Goal: Answer question/provide support: Share knowledge or assist other users

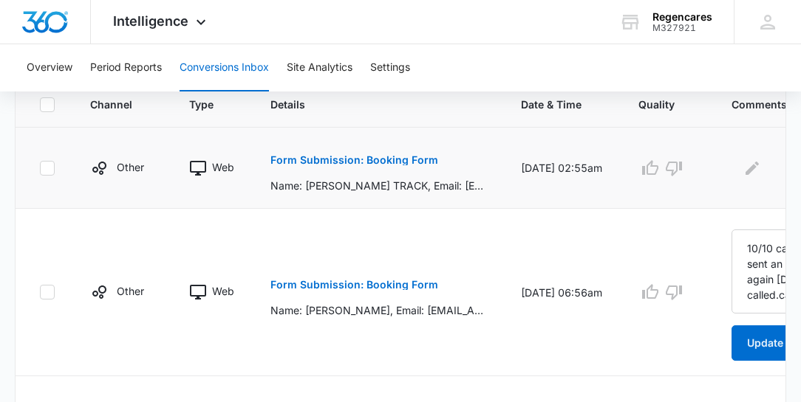
scroll to position [66, 0]
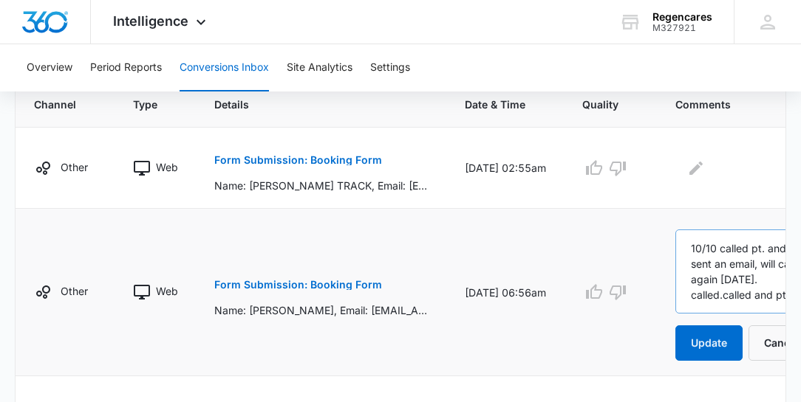
drag, startPoint x: 716, startPoint y: 292, endPoint x: 748, endPoint y: 306, distance: 34.7
click at [748, 306] on textarea "10/10 called pt. and sent an email, will call again today. called.called and pt" at bounding box center [745, 272] width 141 height 84
drag, startPoint x: 722, startPoint y: 289, endPoint x: 761, endPoint y: 325, distance: 53.4
click at [761, 325] on form "10/10 called pt. and sent an email, will call again today. called.called and pt…" at bounding box center [745, 295] width 141 height 131
click at [724, 289] on textarea "10/10 called pt. and sent an email, will call again today. called.called and pt" at bounding box center [745, 272] width 141 height 84
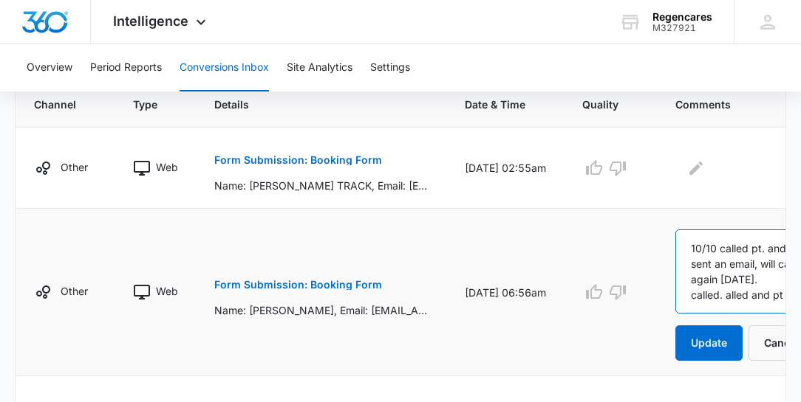
drag, startPoint x: 701, startPoint y: 306, endPoint x: 688, endPoint y: 306, distance: 12.6
click at [740, 303] on textarea "10/10 called pt. and sent an email, will call again today. called. called and pt" at bounding box center [745, 272] width 141 height 84
click at [724, 255] on textarea "10/10 called pt. and sent an email, will call again today. called. called and pt" at bounding box center [745, 272] width 141 height 84
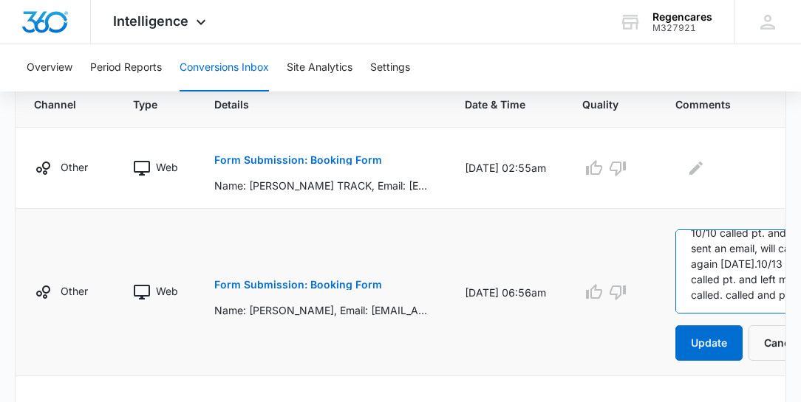
click at [740, 306] on textarea "10/10 called pt. and sent an email, will call again today.10/13 called pt. and …" at bounding box center [745, 272] width 141 height 84
click at [731, 295] on textarea "10/10 called pt. and sent an email, will call again today.10/13 called pt. and …" at bounding box center [745, 272] width 141 height 84
click at [707, 280] on textarea "10/10 called pt. and sent an email, will call again today.10/13 called pt. and …" at bounding box center [745, 272] width 141 height 84
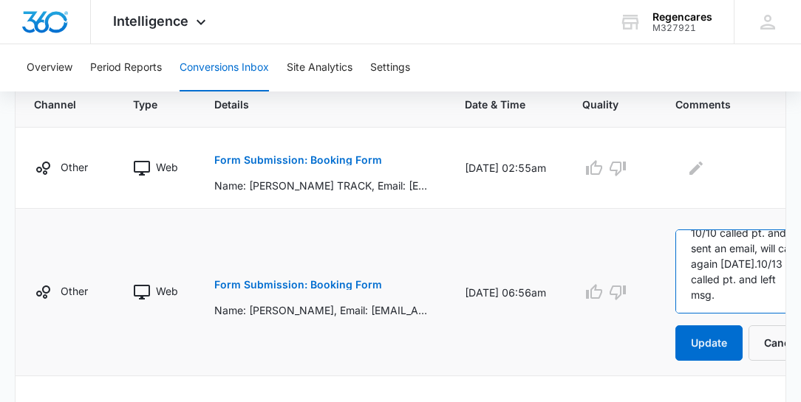
click at [737, 273] on textarea "10/10 called pt. and sent an email, will call again today.10/13 called pt. and …" at bounding box center [745, 272] width 141 height 84
click at [738, 272] on textarea "10/10 called pt. and sent an email, will call again today.10/133 called pt. and…" at bounding box center [745, 272] width 141 height 84
click at [730, 270] on textarea "10/10 called pt. and sent an email, will call again today.33 called pt. and lef…" at bounding box center [745, 272] width 141 height 84
click at [687, 288] on textarea "10/10 called pt. and sent an email, will call again today. called pt. and left …" at bounding box center [745, 272] width 141 height 84
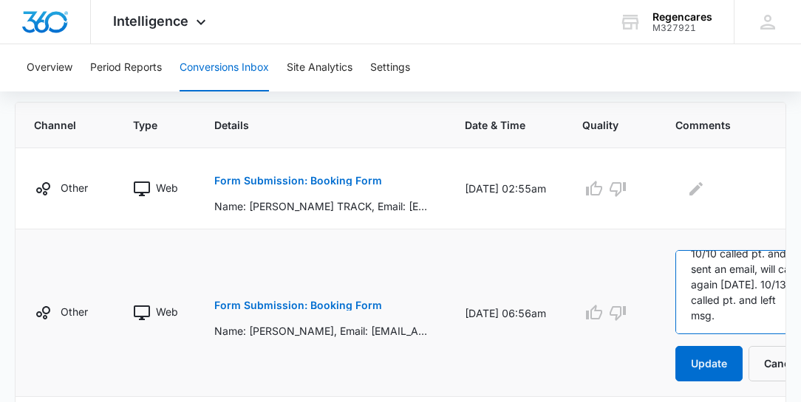
scroll to position [295, 0]
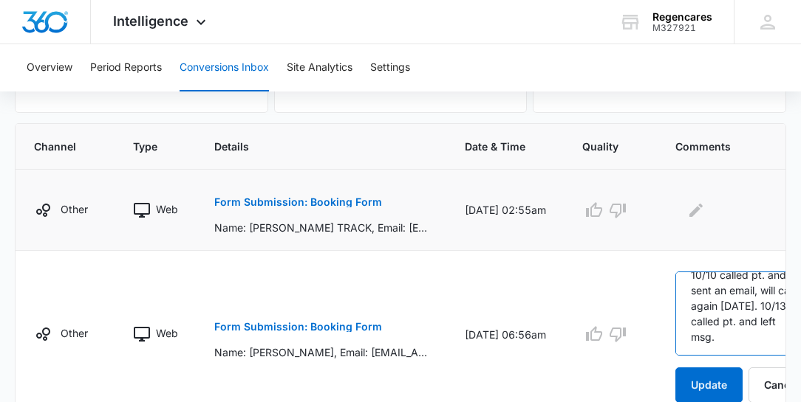
type textarea "10/10 called pt. and sent an email, will call again today. 10/13-called pt. and…"
click at [323, 203] on p "Form Submission: Booking Form" at bounding box center [298, 202] width 168 height 10
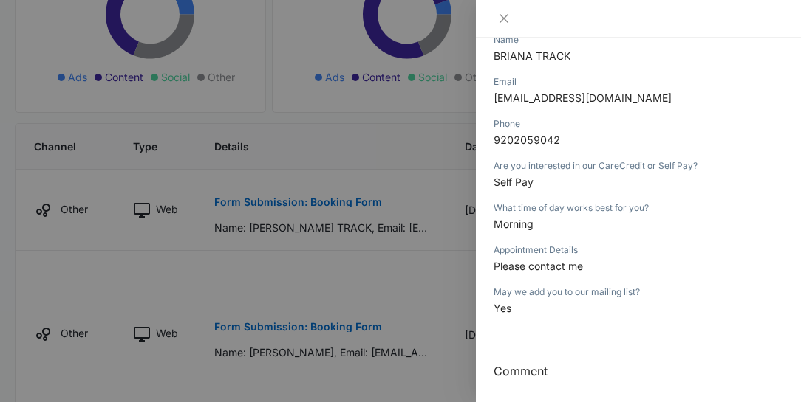
scroll to position [210, 0]
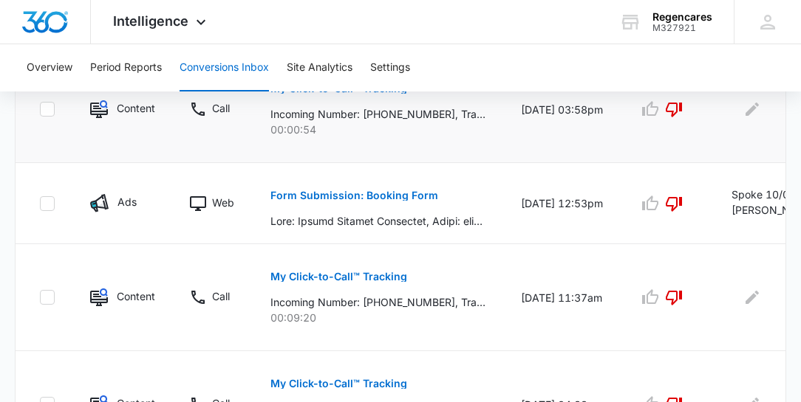
scroll to position [675, 0]
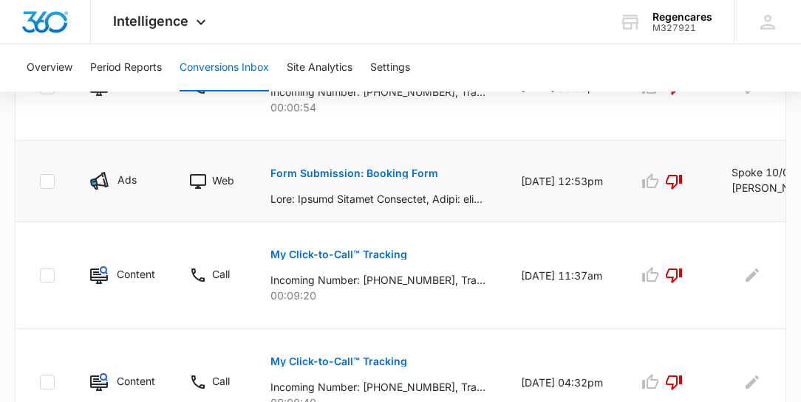
click at [497, 211] on td "Form Submission: Booking Form" at bounding box center [378, 181] width 250 height 81
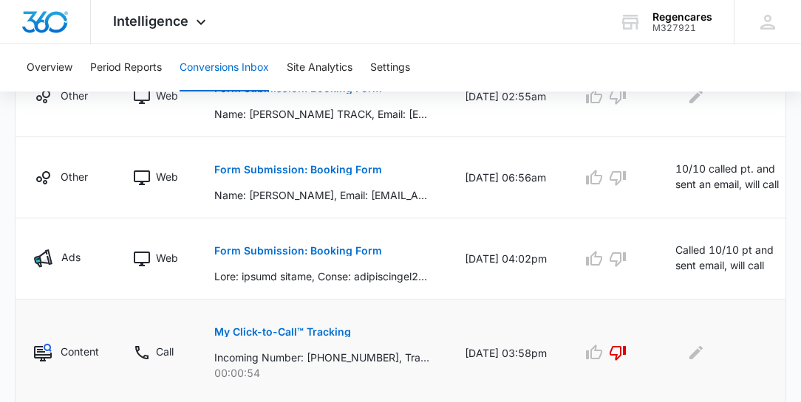
scroll to position [393, 0]
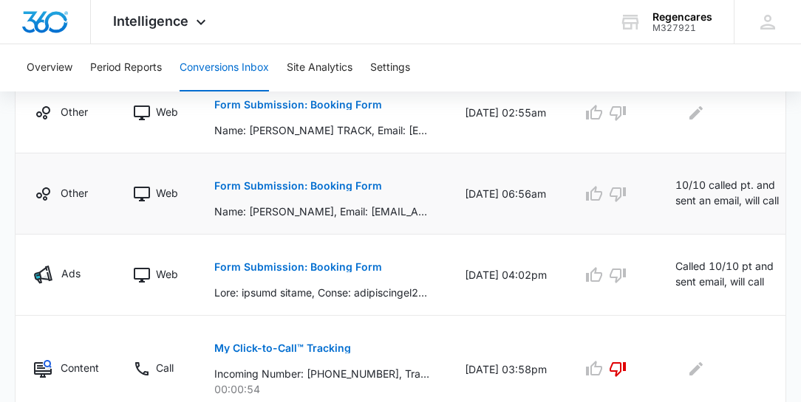
click at [803, 190] on icon "Edit Comments" at bounding box center [809, 188] width 13 height 13
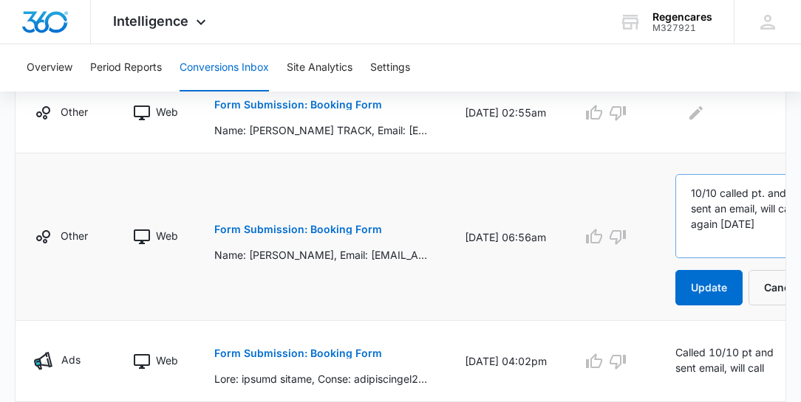
scroll to position [46, 0]
click at [722, 237] on textarea "10/10 called pt. and sent an email, will call again [DATE]" at bounding box center [745, 216] width 141 height 84
type textarea "10/10 called pt. and sent an email, will call again [DATE] 4:20."
click at [696, 109] on icon "Edit Comments" at bounding box center [695, 112] width 13 height 13
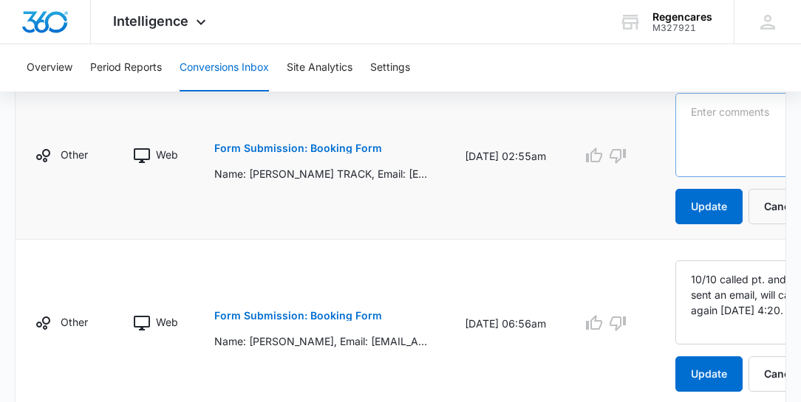
scroll to position [351, 0]
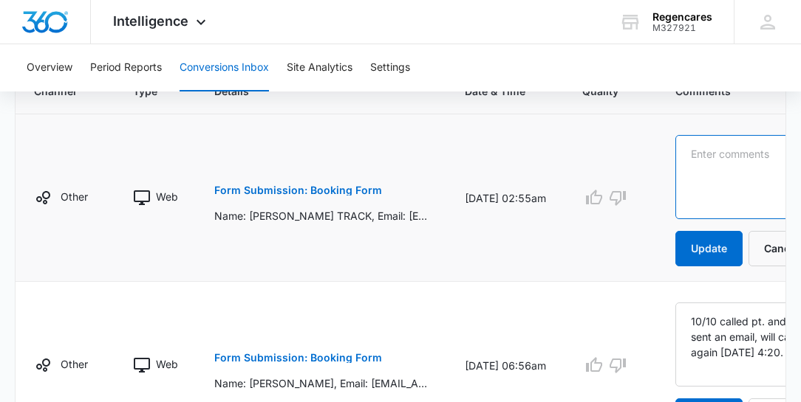
click at [680, 140] on textarea at bounding box center [745, 177] width 141 height 84
drag, startPoint x: 733, startPoint y: 187, endPoint x: 747, endPoint y: 182, distance: 15.0
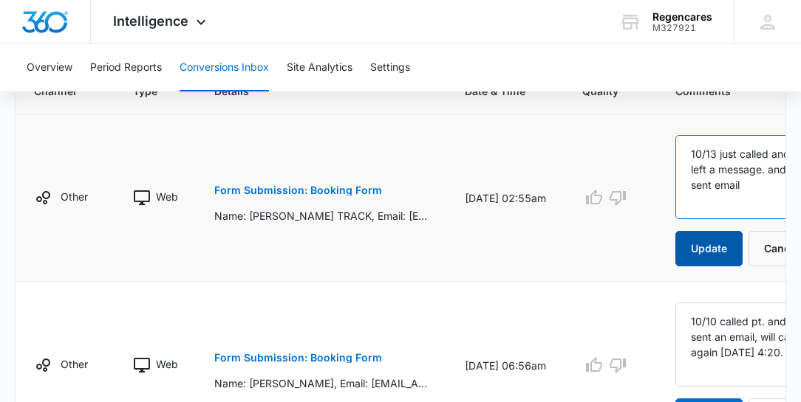
type textarea "10/13 just called and left a message. and sent email"
click at [707, 245] on button "Update" at bounding box center [708, 248] width 67 height 35
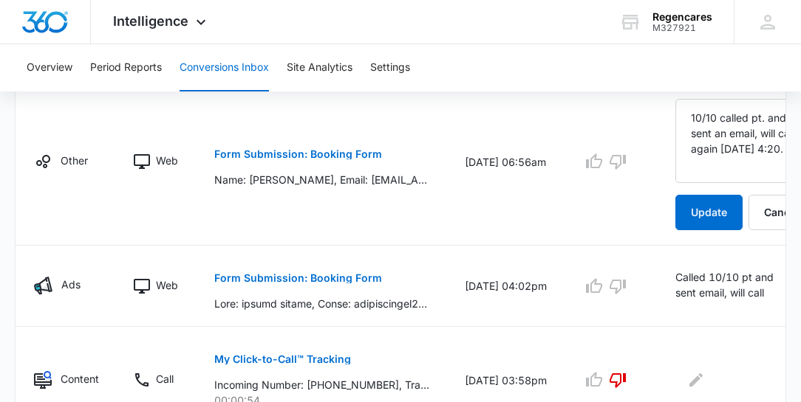
scroll to position [562, 0]
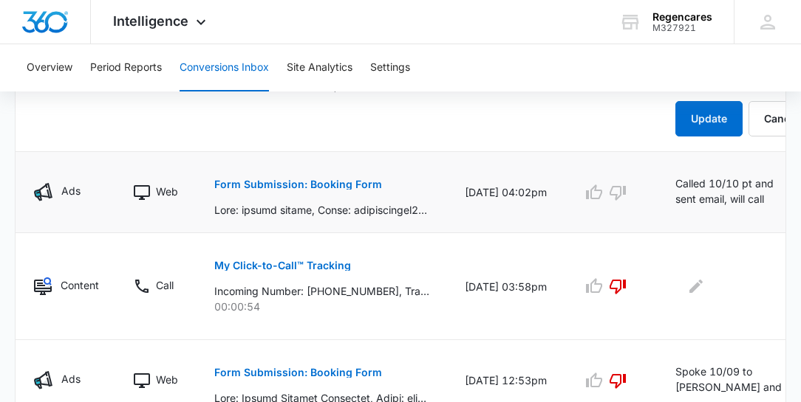
click at [298, 198] on td "Form Submission: Booking Form" at bounding box center [321, 192] width 250 height 81
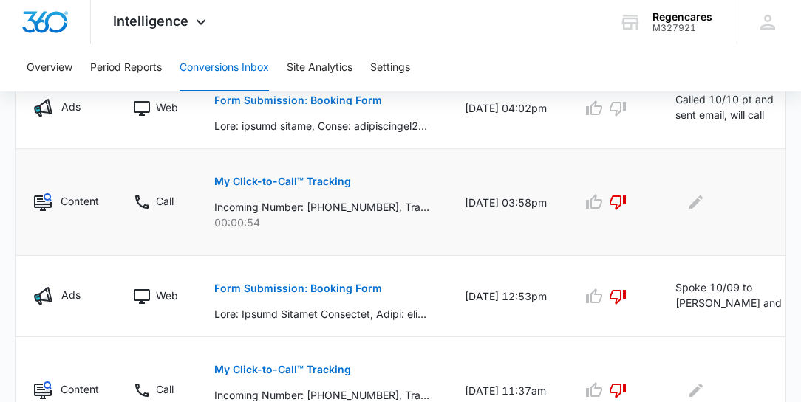
click at [325, 187] on p "My Click-to-Call™ Tracking" at bounding box center [282, 182] width 137 height 10
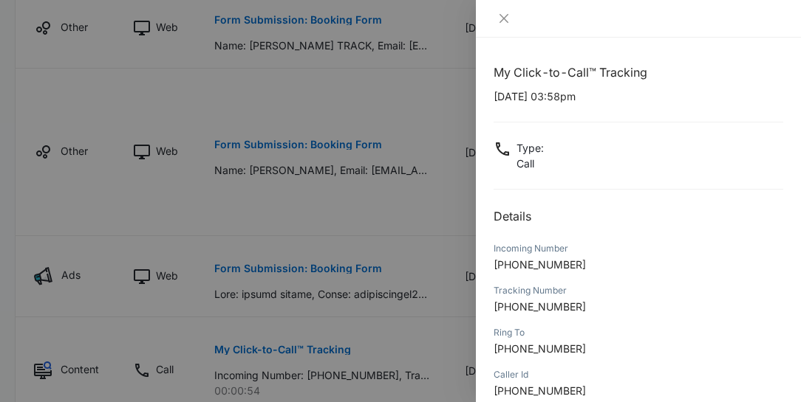
scroll to position [477, 0]
click at [504, 21] on icon "close" at bounding box center [504, 19] width 12 height 12
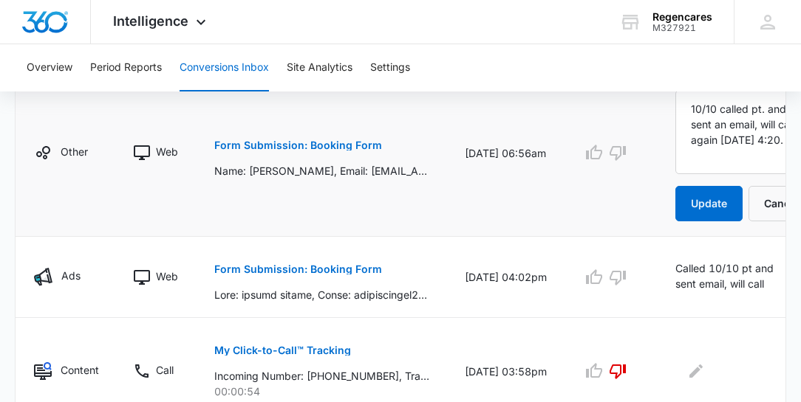
click at [296, 151] on p "Form Submission: Booking Form" at bounding box center [298, 145] width 168 height 10
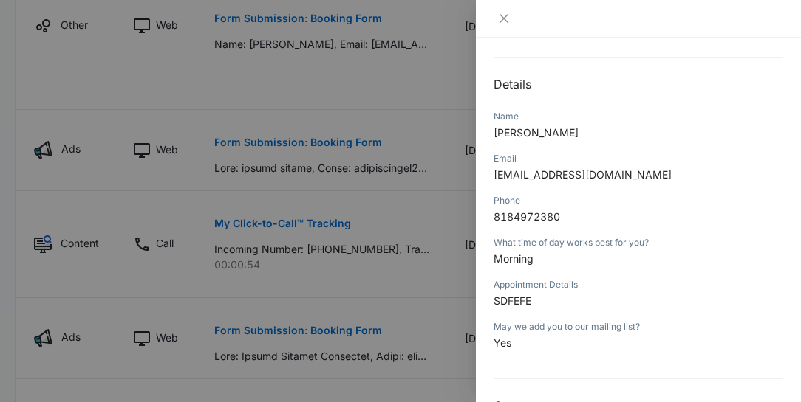
scroll to position [151, 0]
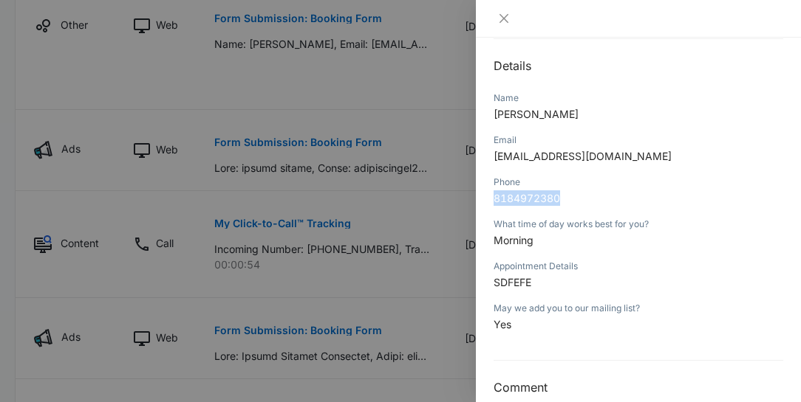
drag, startPoint x: 561, startPoint y: 196, endPoint x: 495, endPoint y: 196, distance: 66.5
click at [495, 196] on p "8184972380" at bounding box center [637, 199] width 289 height 16
copy span "8184972380"
click at [502, 21] on icon "close" at bounding box center [504, 19] width 12 height 12
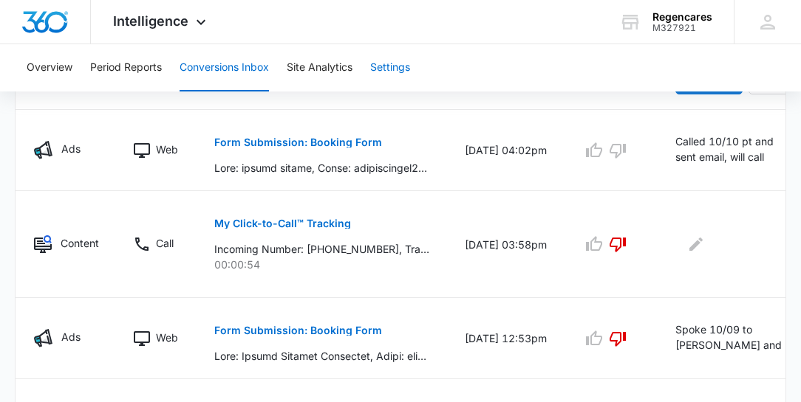
click at [389, 69] on button "Settings" at bounding box center [390, 67] width 40 height 47
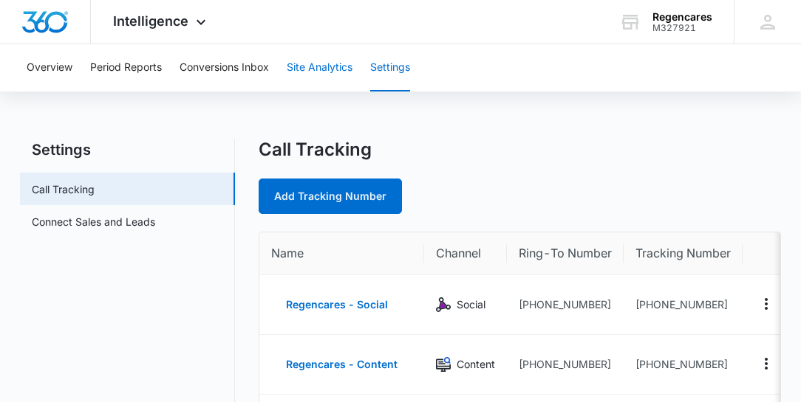
click at [321, 68] on button "Site Analytics" at bounding box center [320, 67] width 66 height 47
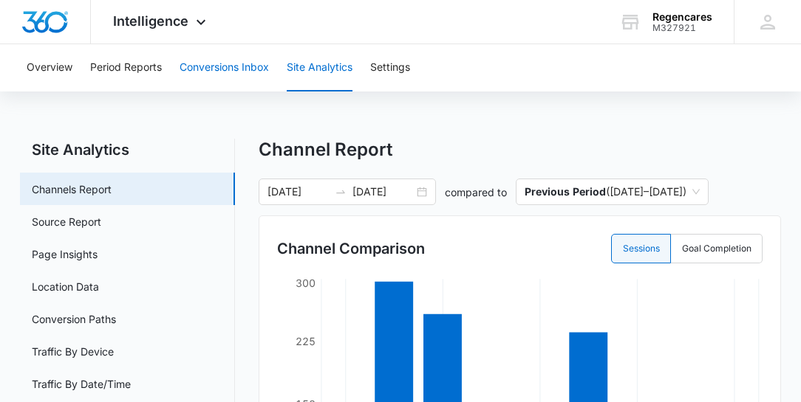
click at [235, 71] on button "Conversions Inbox" at bounding box center [223, 67] width 89 height 47
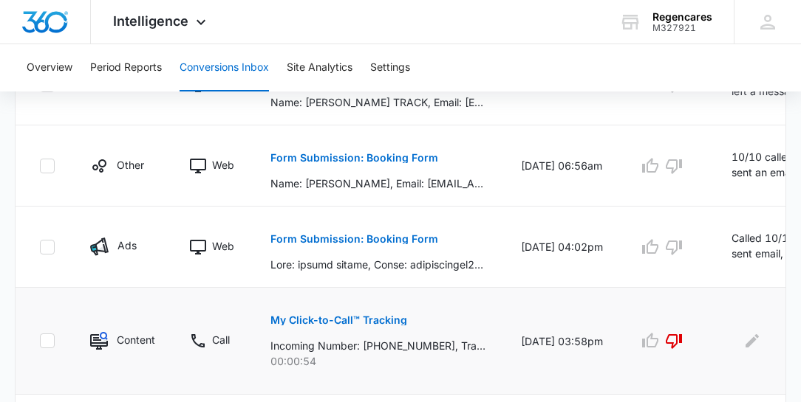
scroll to position [422, 0]
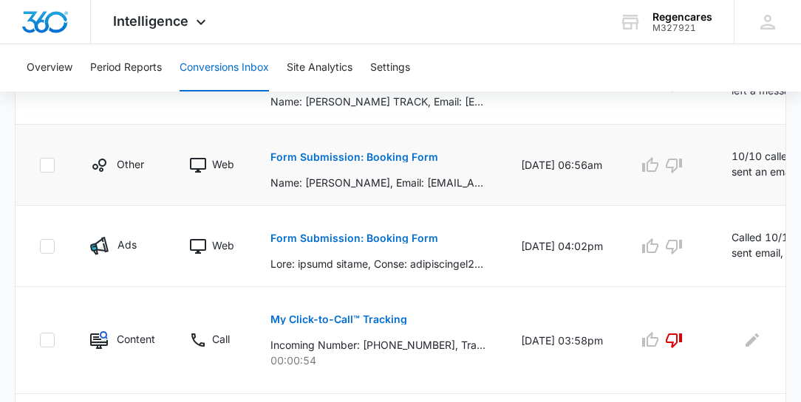
click at [340, 157] on p "Form Submission: Booking Form" at bounding box center [354, 157] width 168 height 10
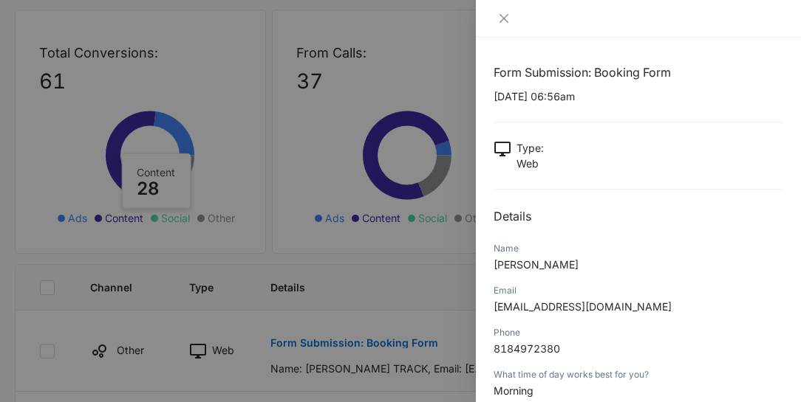
scroll to position [126, 0]
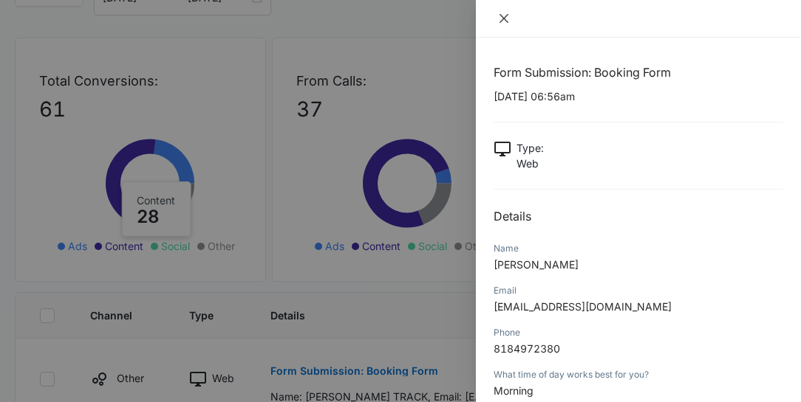
click at [504, 16] on icon "close" at bounding box center [504, 19] width 12 height 12
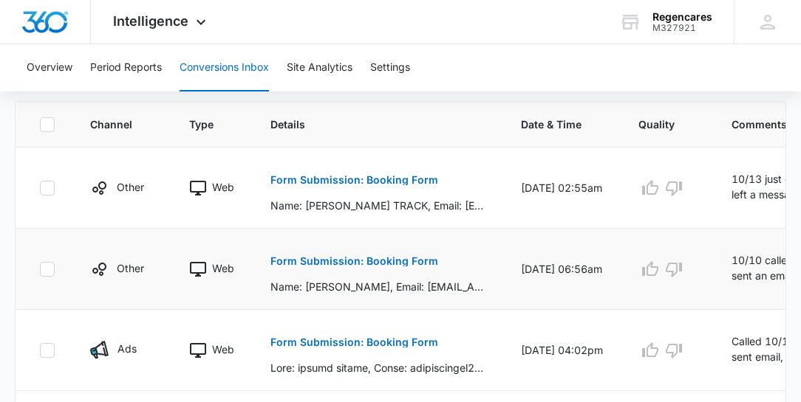
scroll to position [338, 0]
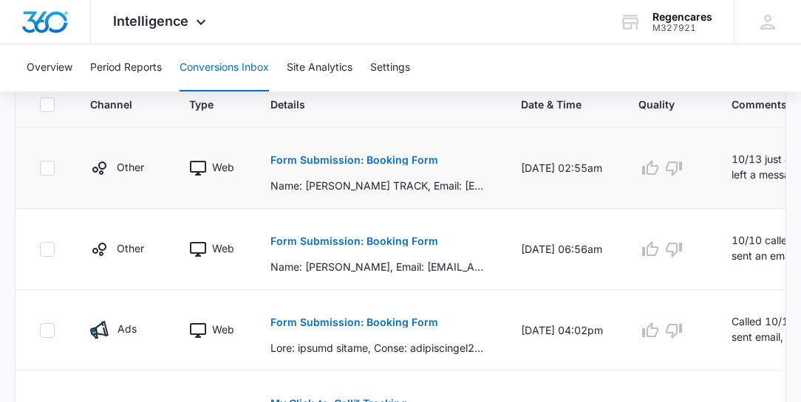
click at [375, 155] on p "Form Submission: Booking Form" at bounding box center [354, 160] width 168 height 10
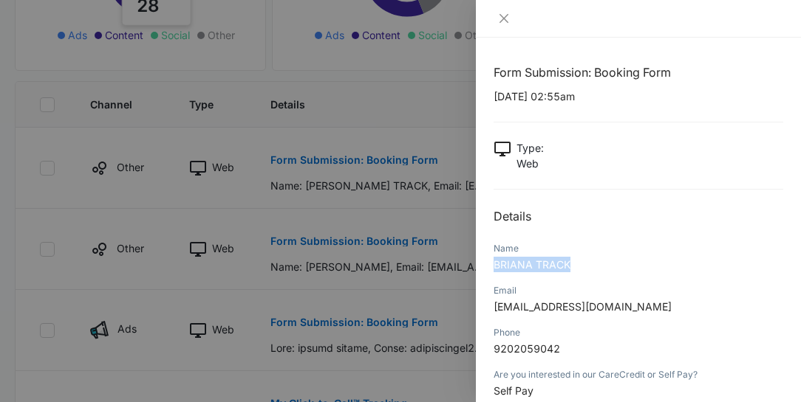
drag, startPoint x: 570, startPoint y: 261, endPoint x: 496, endPoint y: 264, distance: 73.9
click at [496, 264] on p "BRIANA TRACK" at bounding box center [637, 265] width 289 height 16
copy span "BRIANA TRACK"
click at [502, 18] on icon "close" at bounding box center [504, 19] width 12 height 12
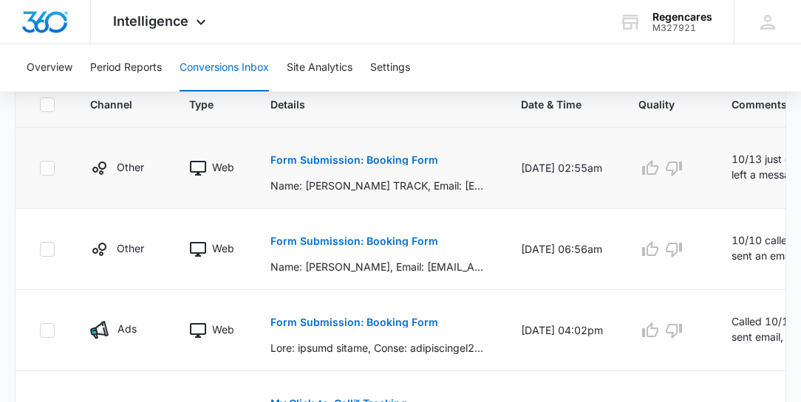
click at [344, 160] on p "Form Submission: Booking Form" at bounding box center [354, 160] width 168 height 10
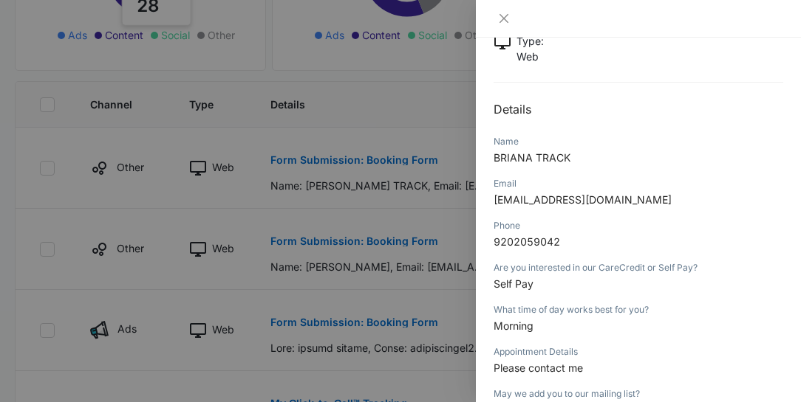
scroll to position [126, 0]
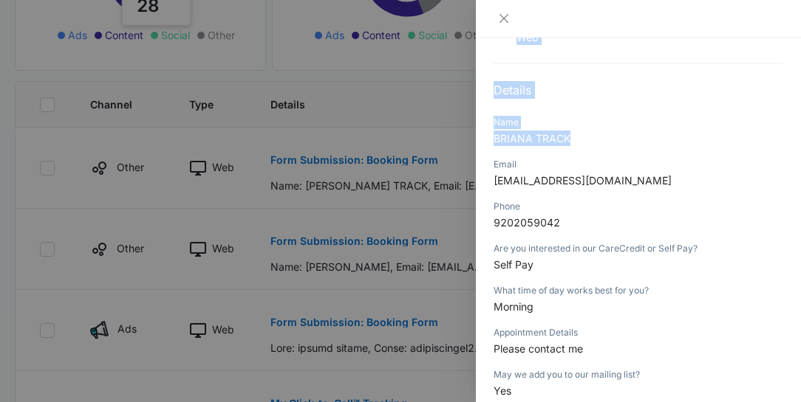
drag, startPoint x: 570, startPoint y: 134, endPoint x: 464, endPoint y: 134, distance: 106.3
click at [464, 134] on div "Form Submission: Booking Form [DATE] 02:55am Type : Web Details Name [PERSON_NA…" at bounding box center [400, 201] width 801 height 402
click at [609, 134] on p "BRIANA TRACK" at bounding box center [637, 139] width 289 height 16
drag, startPoint x: 574, startPoint y: 136, endPoint x: 493, endPoint y: 136, distance: 80.5
click at [493, 136] on p "BRIANA TRACK" at bounding box center [637, 139] width 289 height 16
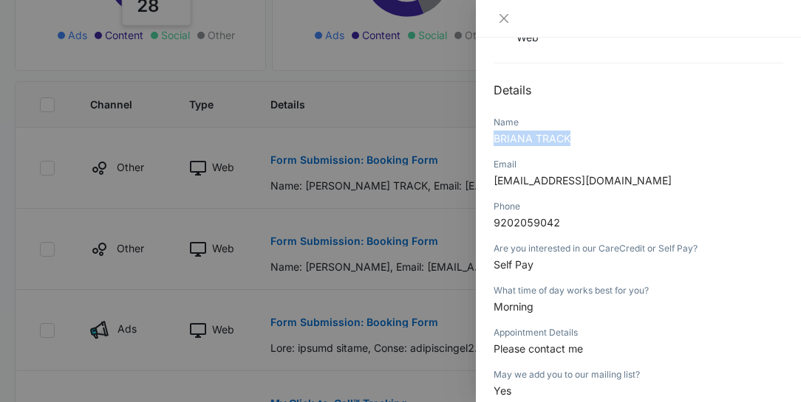
copy span "BRIANA TRACK"
click at [504, 18] on icon "close" at bounding box center [504, 19] width 12 height 12
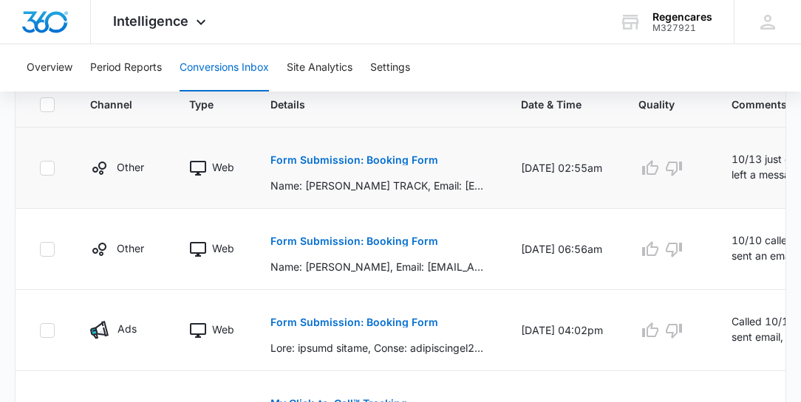
click at [425, 145] on button "Form Submission: Booking Form" at bounding box center [354, 160] width 168 height 35
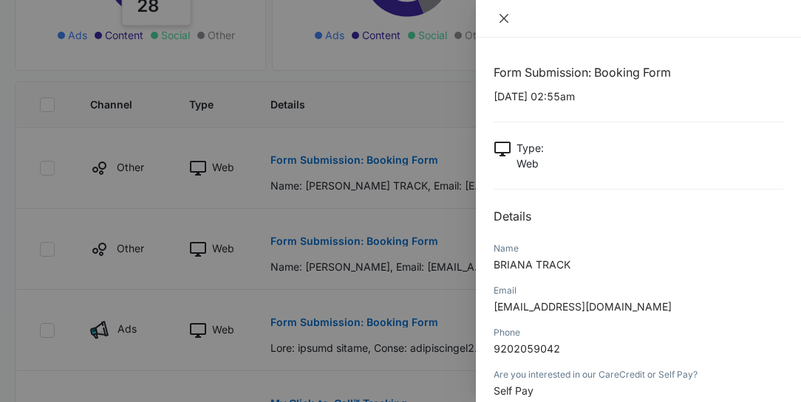
click at [507, 18] on icon "close" at bounding box center [504, 19] width 12 height 12
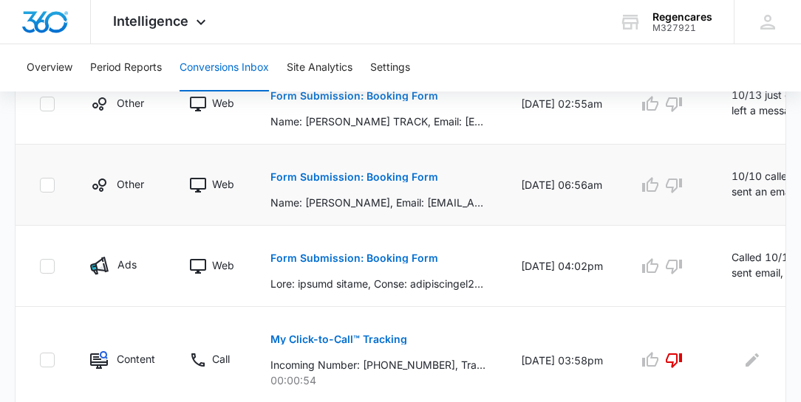
scroll to position [422, 0]
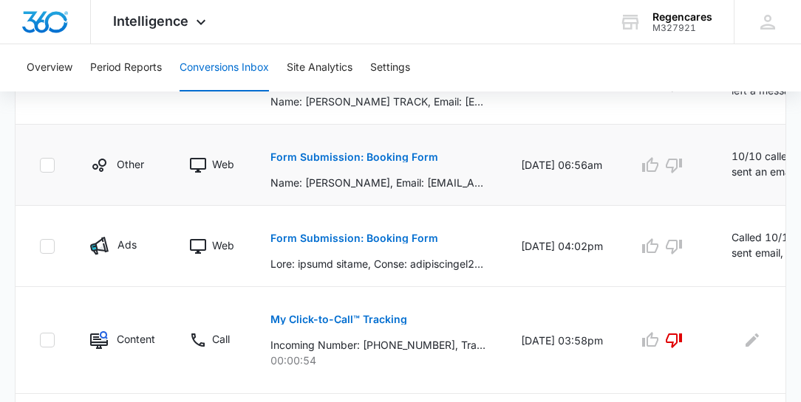
click at [427, 182] on p "Name: [PERSON_NAME], Email: [EMAIL_ADDRESS][DOMAIN_NAME], Phone: [PHONE_NUMBER]…" at bounding box center [377, 183] width 215 height 16
click at [367, 152] on p "Form Submission: Booking Form" at bounding box center [354, 157] width 168 height 10
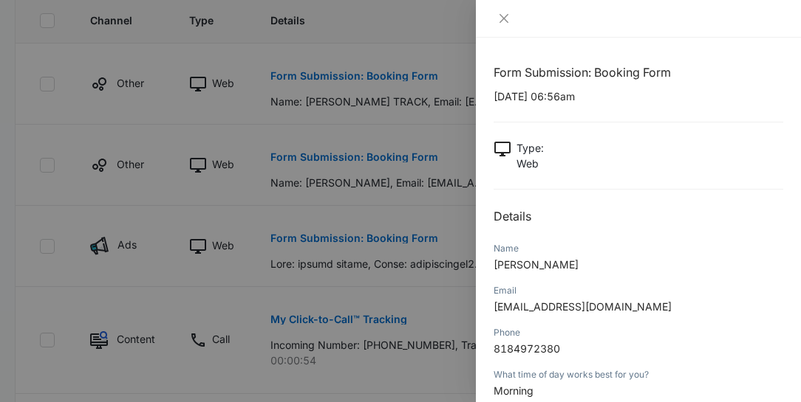
scroll to position [168, 0]
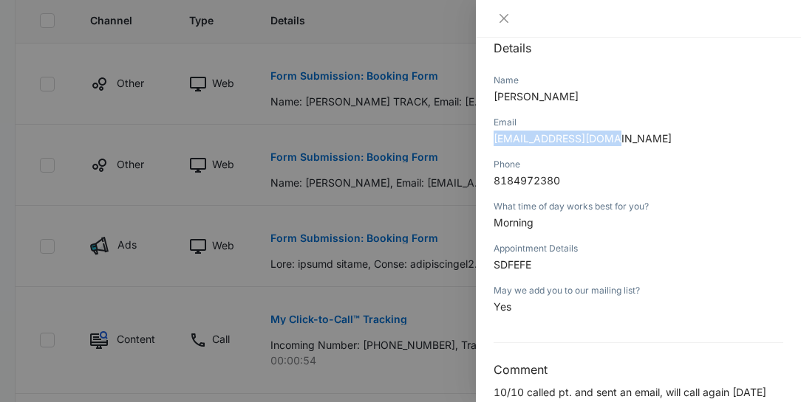
drag, startPoint x: 615, startPoint y: 134, endPoint x: 488, endPoint y: 151, distance: 128.1
click at [488, 151] on div "Form Submission: Booking Form [DATE] 06:56am Type : Web Details Name [PERSON_NA…" at bounding box center [638, 220] width 325 height 365
drag, startPoint x: 533, startPoint y: 139, endPoint x: 685, endPoint y: 133, distance: 151.5
click at [685, 133] on p "[EMAIL_ADDRESS][DOMAIN_NAME]" at bounding box center [637, 139] width 289 height 16
click at [683, 133] on p "[EMAIL_ADDRESS][DOMAIN_NAME]" at bounding box center [637, 139] width 289 height 16
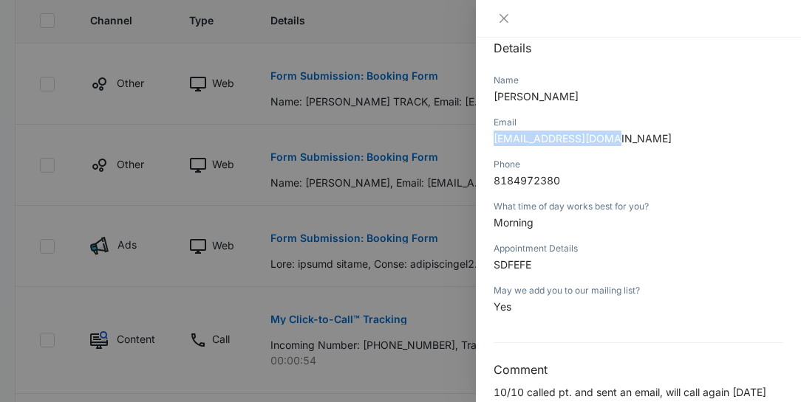
drag, startPoint x: 614, startPoint y: 136, endPoint x: 495, endPoint y: 145, distance: 119.2
click at [495, 145] on p "[EMAIL_ADDRESS][DOMAIN_NAME]" at bounding box center [637, 139] width 289 height 16
copy span "[EMAIL_ADDRESS][DOMAIN_NAME]"
click at [586, 69] on div "Form Submission: Booking Form [DATE] 06:56am Type : Web Details Name [PERSON_NA…" at bounding box center [637, 148] width 289 height 506
drag, startPoint x: 532, startPoint y: 95, endPoint x: 483, endPoint y: 97, distance: 49.6
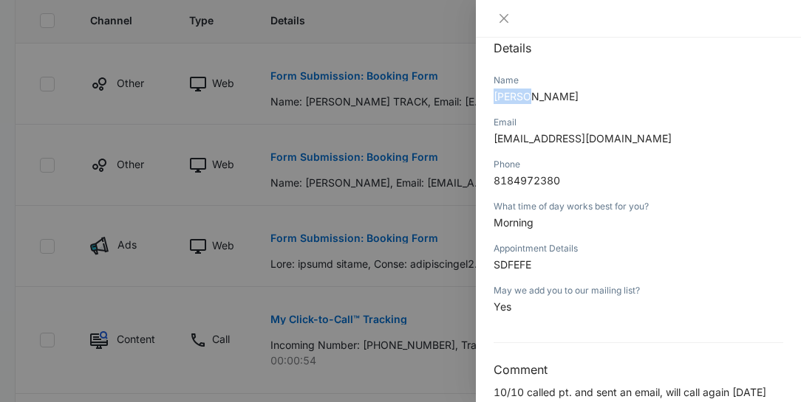
click at [483, 97] on div "Form Submission: Booking Form [DATE] 06:56am Type : Web Details Name [PERSON_NA…" at bounding box center [638, 220] width 325 height 365
copy span "[PERSON_NAME]"
drag, startPoint x: 615, startPoint y: 137, endPoint x: 495, endPoint y: 137, distance: 120.4
click at [495, 137] on p "[EMAIL_ADDRESS][DOMAIN_NAME]" at bounding box center [637, 139] width 289 height 16
copy span "[EMAIL_ADDRESS][DOMAIN_NAME]"
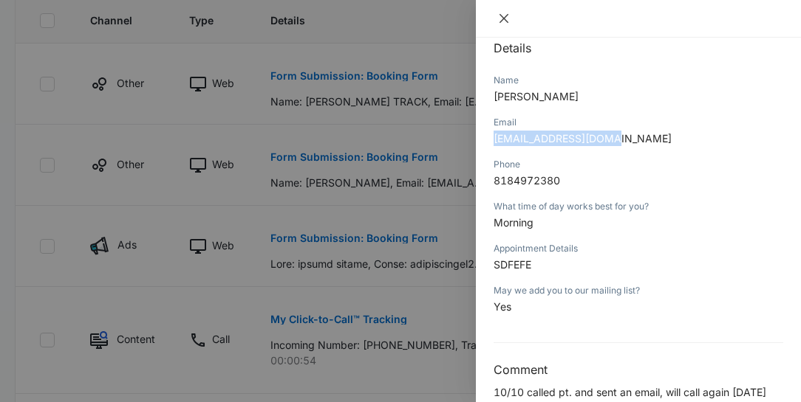
click at [502, 16] on icon "close" at bounding box center [503, 18] width 9 height 9
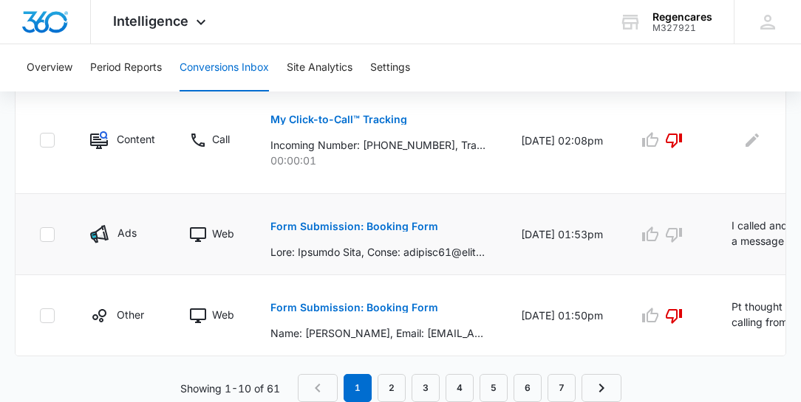
scroll to position [1026, 0]
click at [467, 216] on div "Form Submission: Booking Form" at bounding box center [377, 234] width 215 height 51
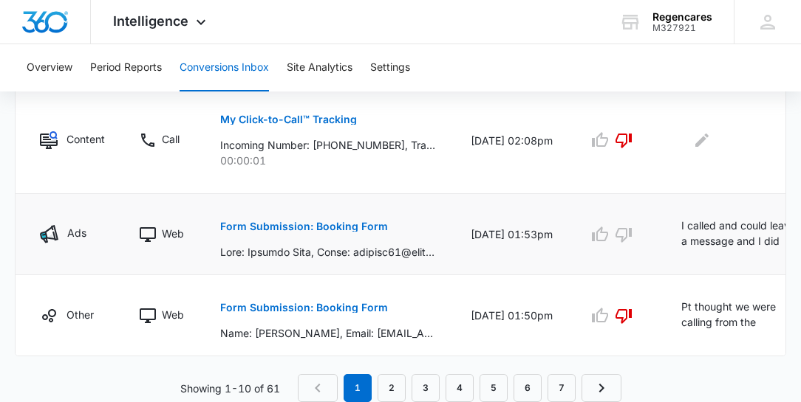
scroll to position [0, 56]
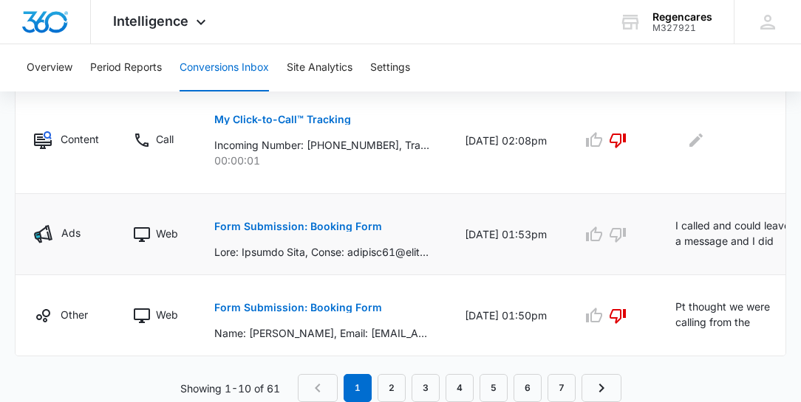
click at [801, 221] on icon "Edit Comments" at bounding box center [810, 230] width 18 height 18
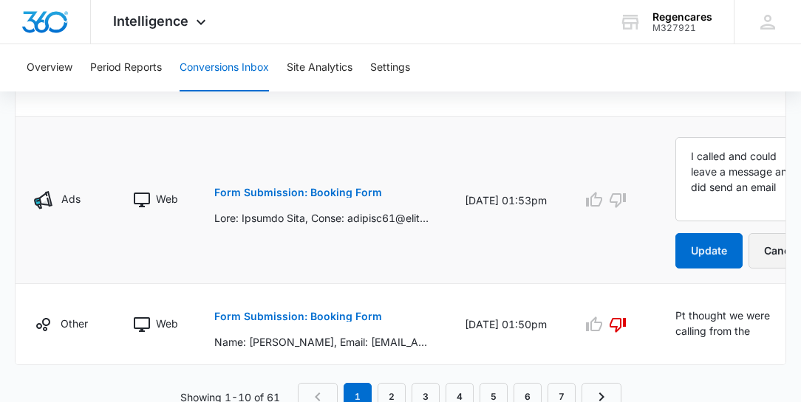
scroll to position [1111, 0]
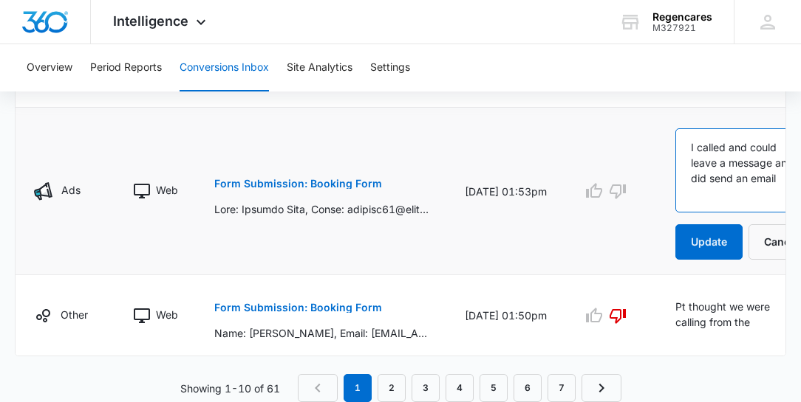
click at [719, 189] on textarea "I called and could leave a message and I did send an email" at bounding box center [745, 171] width 141 height 84
click at [717, 195] on textarea "I called and could leave a message, and I did send an email" at bounding box center [745, 171] width 141 height 84
click at [710, 201] on textarea "I called and could leave a message, and I did send an email. 10/13 called and l…" at bounding box center [745, 171] width 141 height 84
click at [723, 202] on textarea "I called and could leave a message, and I did send an email. 10/13 called and l…" at bounding box center [745, 171] width 141 height 84
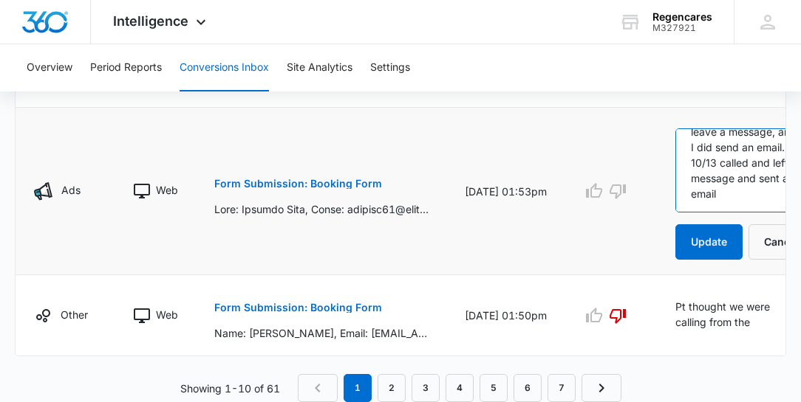
scroll to position [1147, 0]
click at [331, 179] on p "Form Submission: Booking Form" at bounding box center [298, 184] width 168 height 10
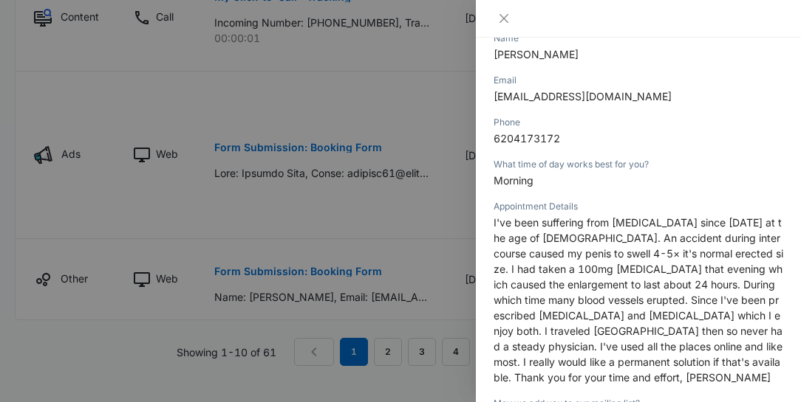
scroll to position [253, 0]
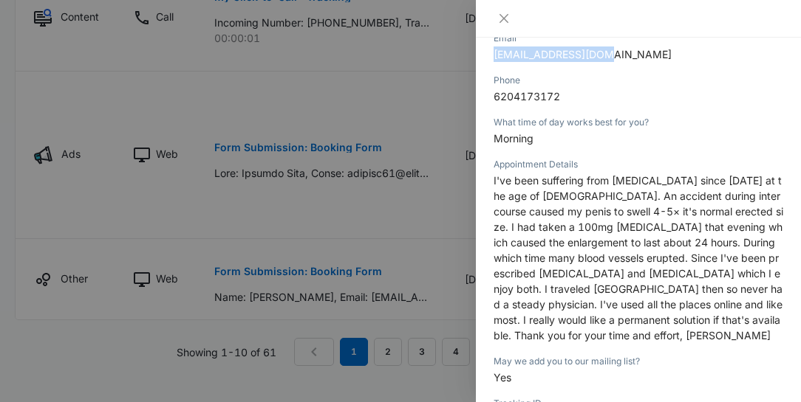
drag, startPoint x: 606, startPoint y: 49, endPoint x: 492, endPoint y: 54, distance: 114.6
click at [492, 54] on div "Form Submission: Booking Form [DATE] 01:53pm Type : Web Details Name [PERSON_NA…" at bounding box center [638, 220] width 325 height 365
copy span "[EMAIL_ADDRESS][DOMAIN_NAME]"
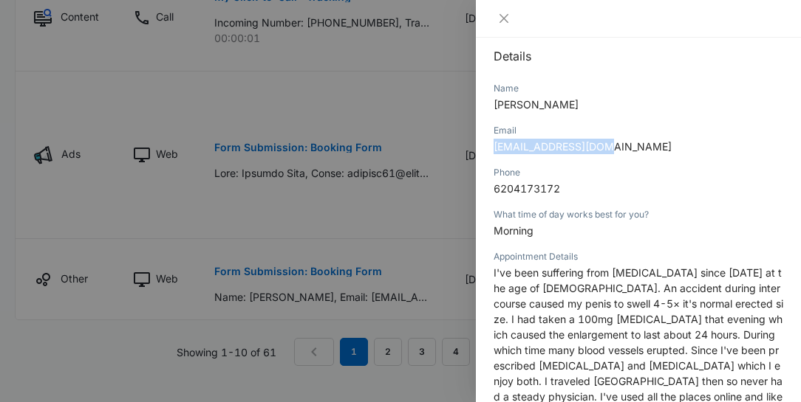
scroll to position [168, 0]
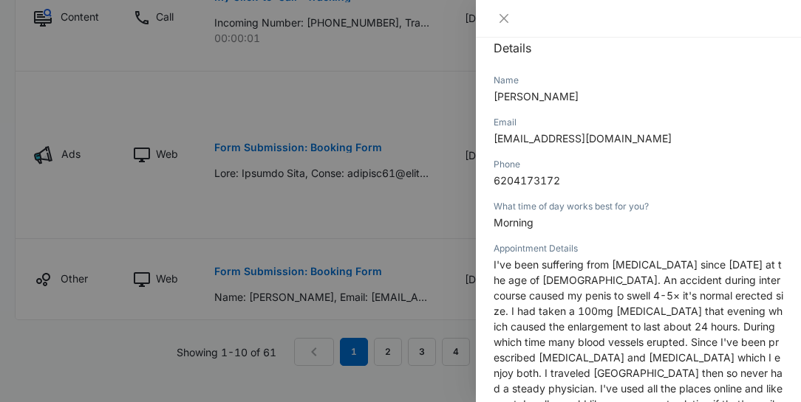
click at [576, 93] on p "[PERSON_NAME]" at bounding box center [637, 97] width 289 height 16
drag, startPoint x: 559, startPoint y: 95, endPoint x: 479, endPoint y: 101, distance: 80.0
click at [479, 101] on div "Form Submission: Booking Form [DATE] 01:53pm Type : Web Details Name [PERSON_NA…" at bounding box center [638, 220] width 325 height 365
copy span "[PERSON_NAME]"
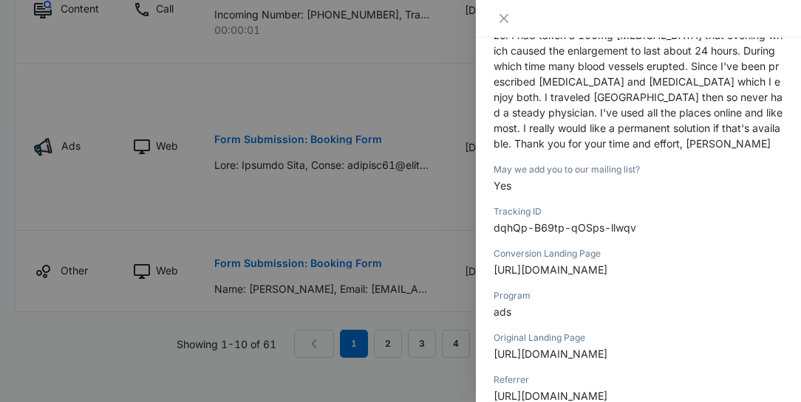
scroll to position [464, 0]
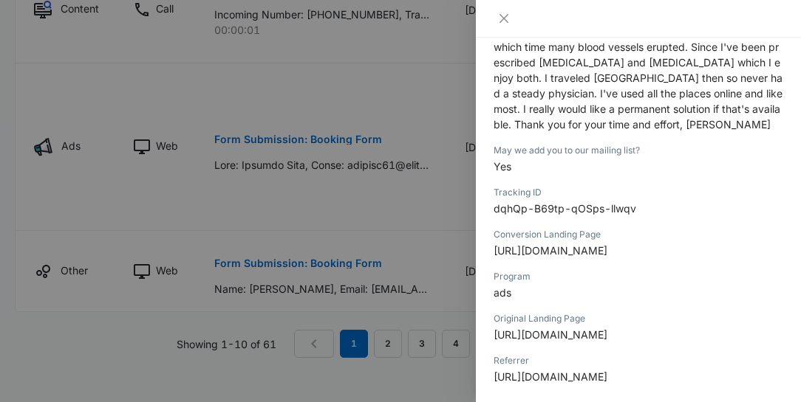
click at [439, 40] on div at bounding box center [400, 201] width 801 height 402
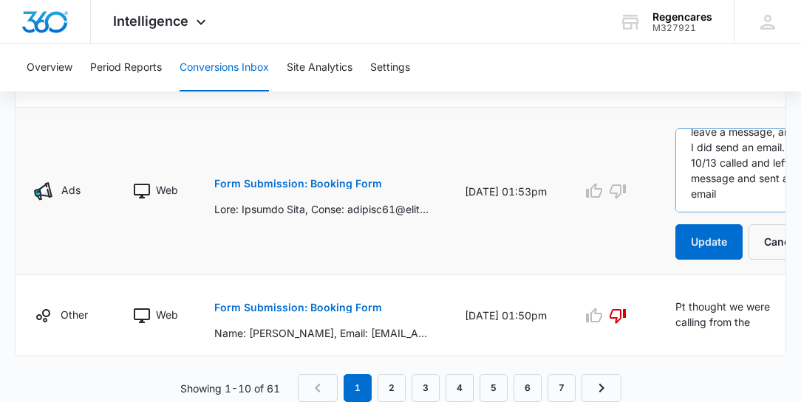
scroll to position [139, 0]
click at [326, 179] on p "Form Submission: Booking Form" at bounding box center [298, 184] width 168 height 10
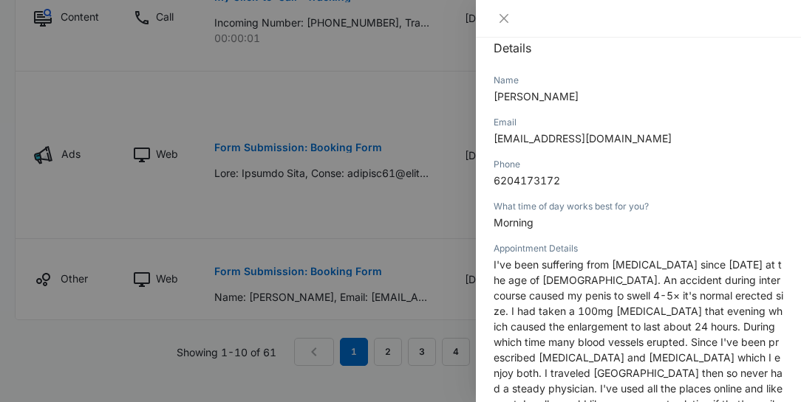
scroll to position [84, 0]
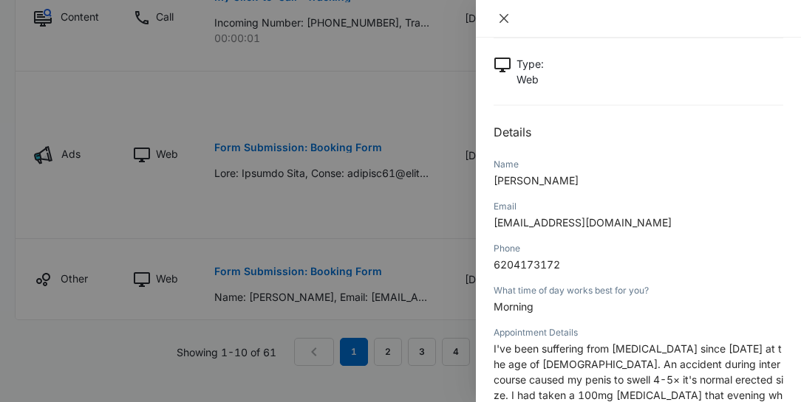
click at [503, 18] on icon "close" at bounding box center [503, 18] width 9 height 9
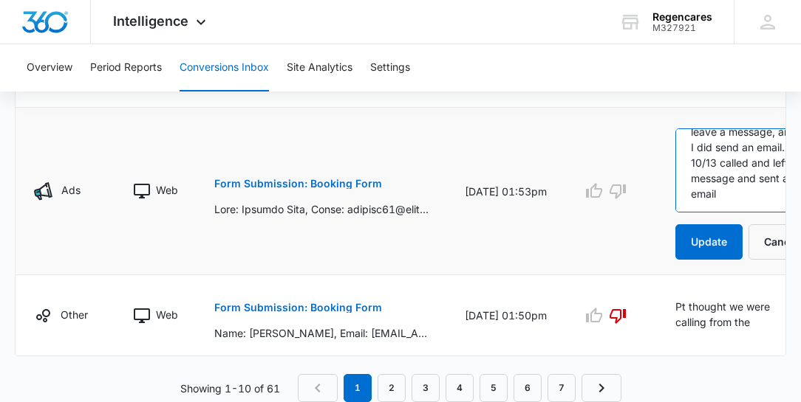
scroll to position [139, 0]
click at [732, 129] on textarea "I called and could leave a message, and I did send an email. 10/13 called and l…" at bounding box center [745, 171] width 141 height 84
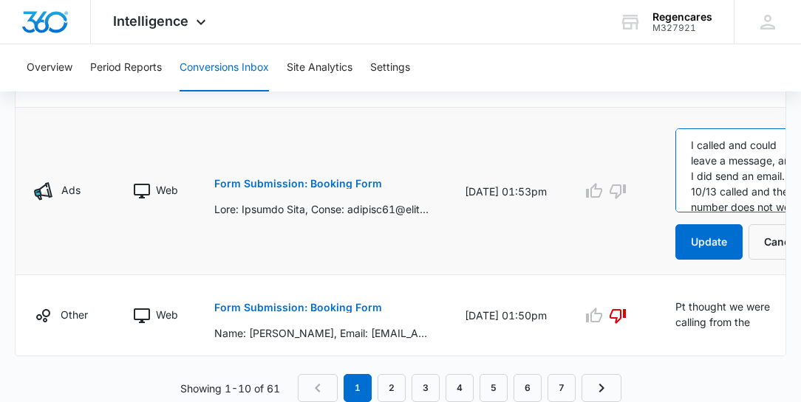
scroll to position [0, 0]
click at [741, 129] on textarea "I called and could leave a message, and I did send an email. 10/13 called and t…" at bounding box center [745, 171] width 141 height 84
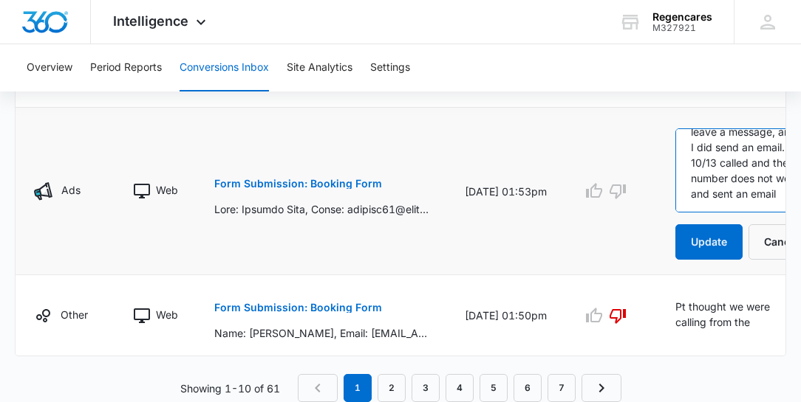
scroll to position [186, 0]
click at [719, 156] on textarea "I called and could not leave a message, and I did send an email. 10/13 called a…" at bounding box center [745, 171] width 141 height 84
type textarea "I called and could not leave a message, and I did send an email. 10/13 called a…"
click at [346, 179] on p "Form Submission: Booking Form" at bounding box center [298, 184] width 168 height 10
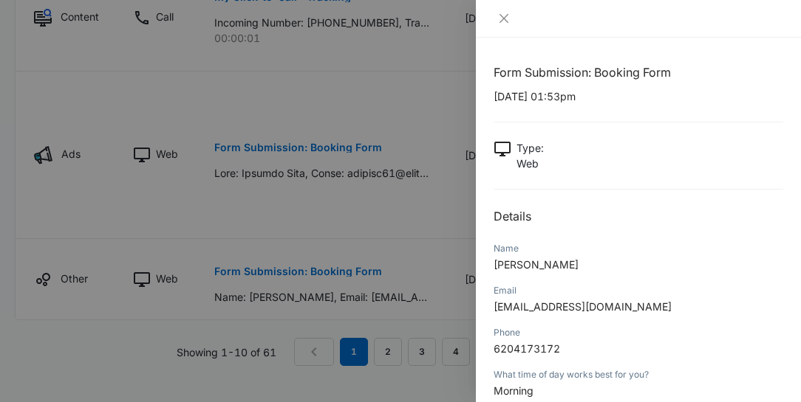
click at [301, 234] on div at bounding box center [400, 201] width 801 height 402
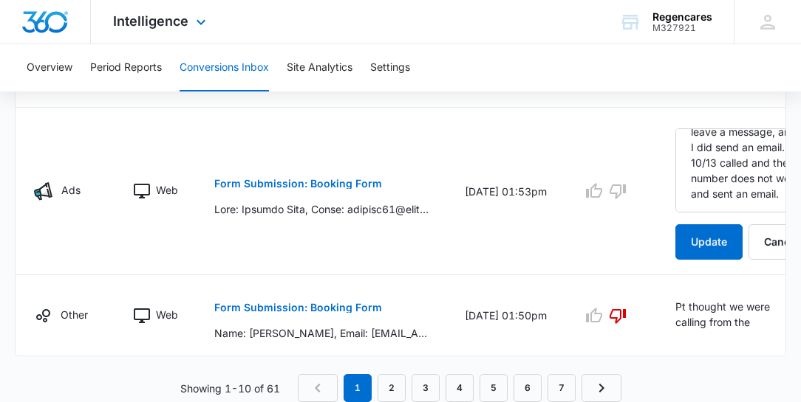
scroll to position [1147, 0]
click at [717, 308] on p "Pt thought we were calling from the [GEOGRAPHIC_DATA]. I did send him a mail wh…" at bounding box center [736, 315] width 123 height 33
click at [700, 306] on p "Pt thought we were calling from the [GEOGRAPHIC_DATA]. I did send him a mail wh…" at bounding box center [736, 315] width 123 height 33
click at [805, 305] on icon "Edit Comments" at bounding box center [811, 310] width 13 height 13
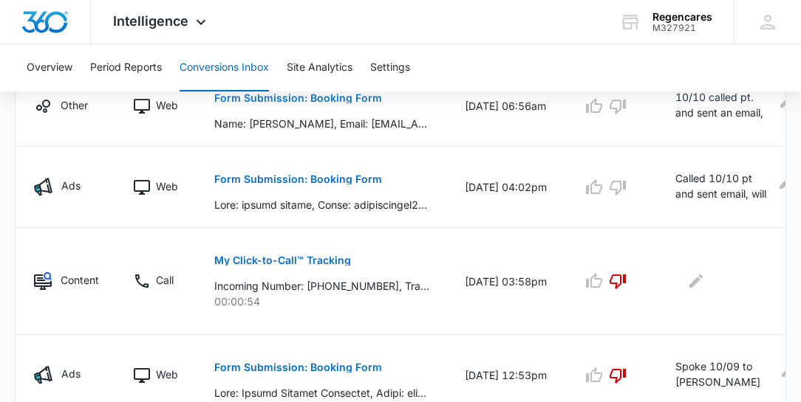
scroll to position [472, 0]
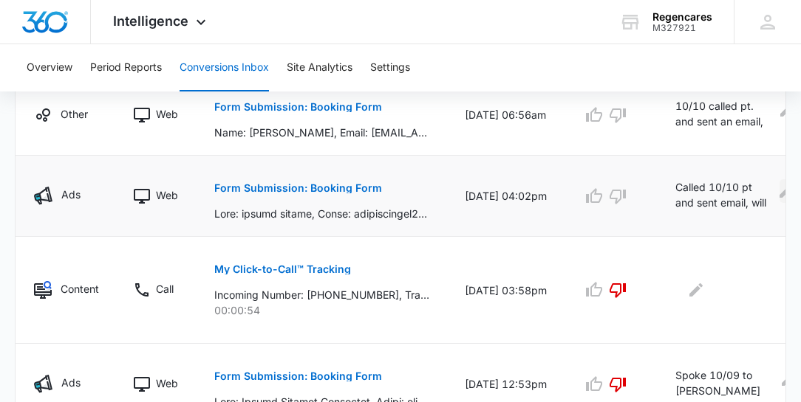
click at [777, 185] on icon "Edit Comments" at bounding box center [786, 191] width 18 height 18
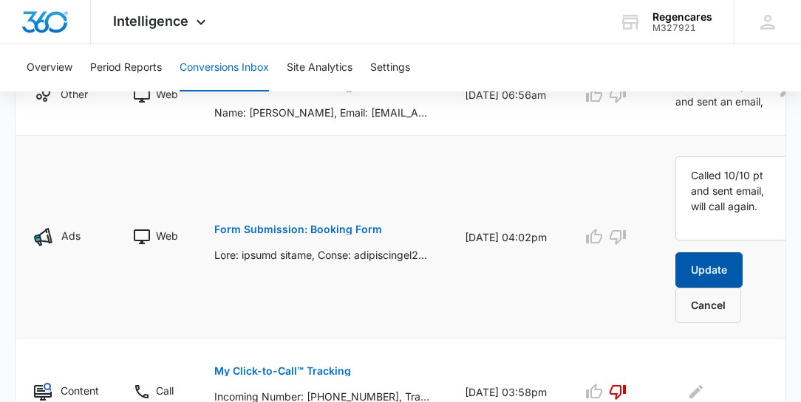
scroll to position [514, 0]
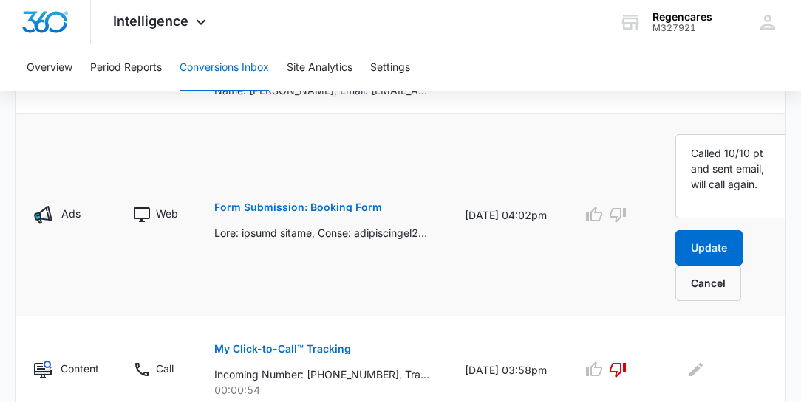
click at [329, 202] on p "Form Submission: Booking Form" at bounding box center [298, 207] width 168 height 10
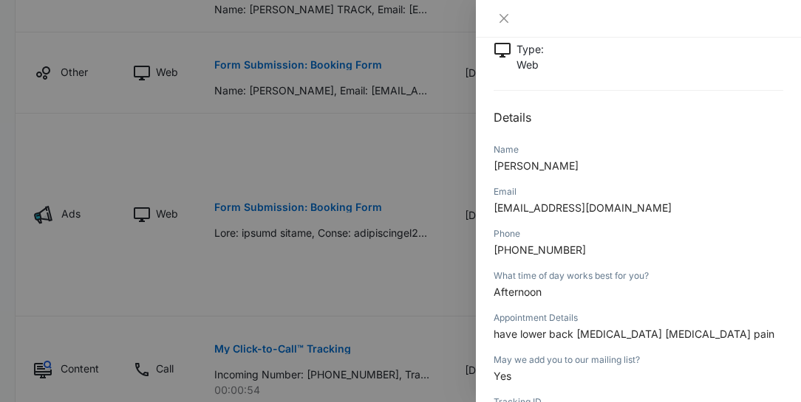
scroll to position [84, 0]
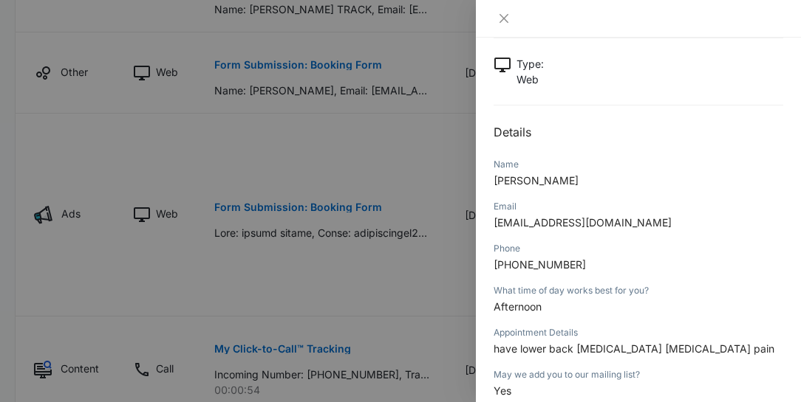
click at [367, 301] on div at bounding box center [400, 201] width 801 height 402
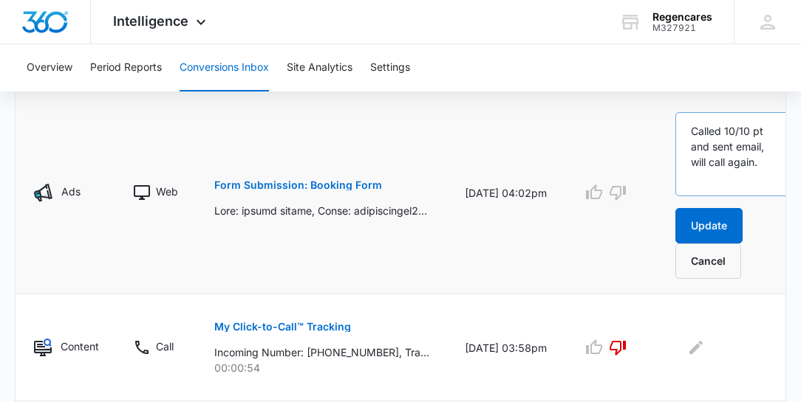
scroll to position [556, 0]
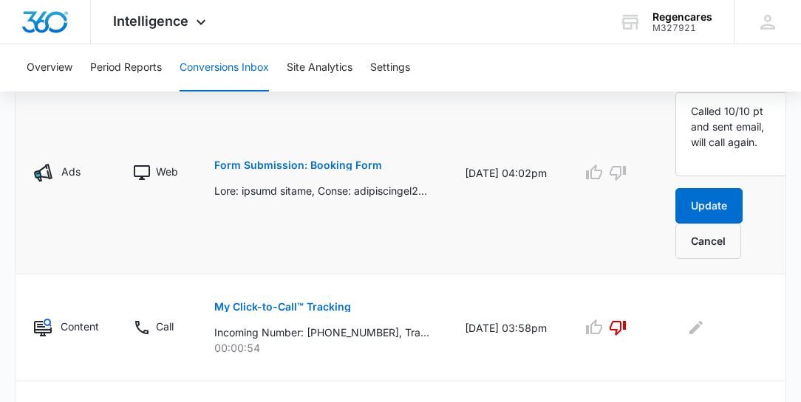
click at [326, 164] on p "Form Submission: Booking Form" at bounding box center [298, 165] width 168 height 10
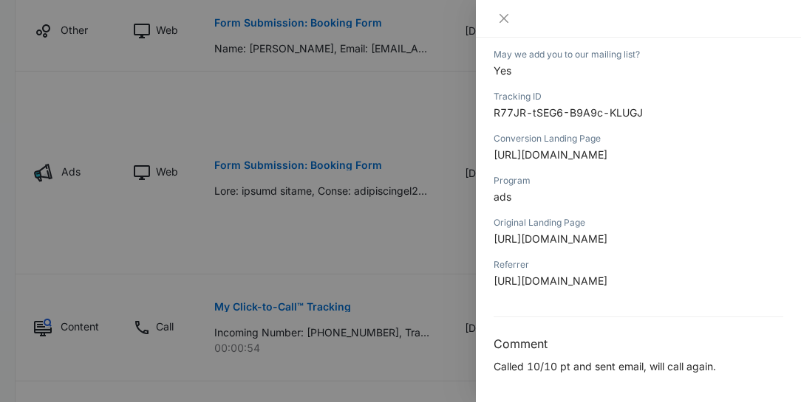
scroll to position [698, 0]
click at [505, 20] on icon "close" at bounding box center [503, 18] width 9 height 9
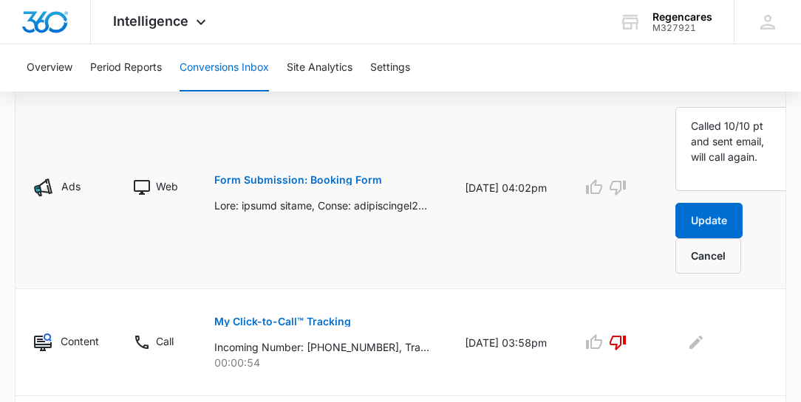
scroll to position [556, 0]
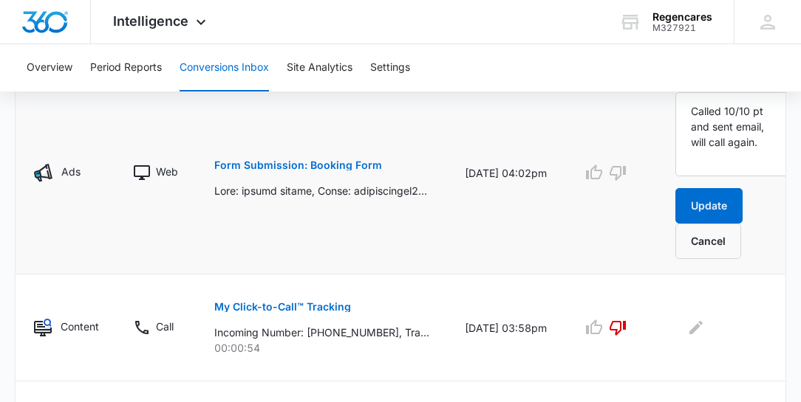
click at [291, 165] on p "Form Submission: Booking Form" at bounding box center [298, 165] width 168 height 10
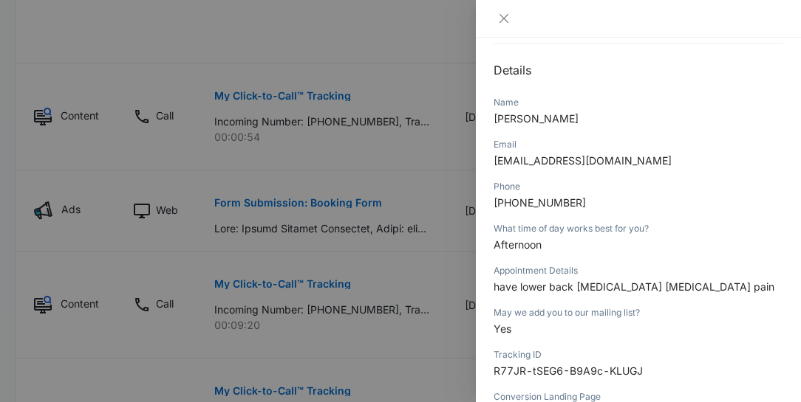
scroll to position [168, 0]
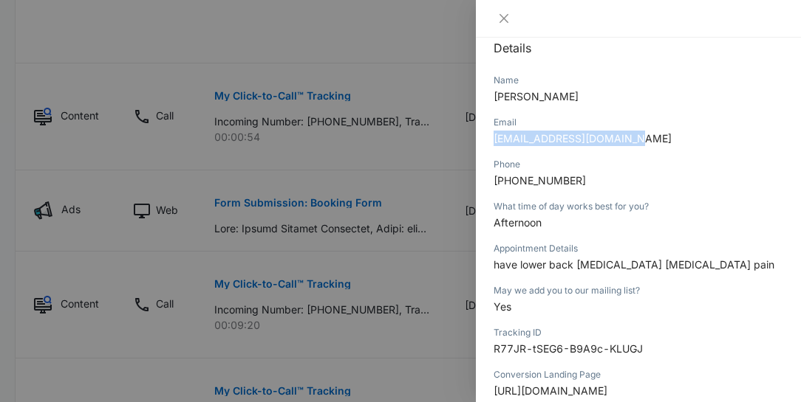
drag, startPoint x: 629, startPoint y: 136, endPoint x: 516, endPoint y: 151, distance: 114.1
click at [493, 145] on div "Form Submission: Booking Form [DATE] 04:02pm Type : Web Details Name [PERSON_NA…" at bounding box center [638, 220] width 325 height 365
copy span "[EMAIL_ADDRESS][DOMAIN_NAME]"
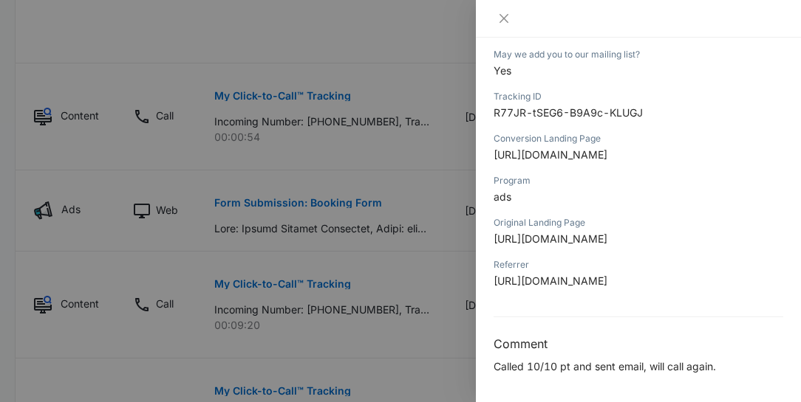
scroll to position [506, 0]
click at [316, 12] on div at bounding box center [400, 201] width 801 height 402
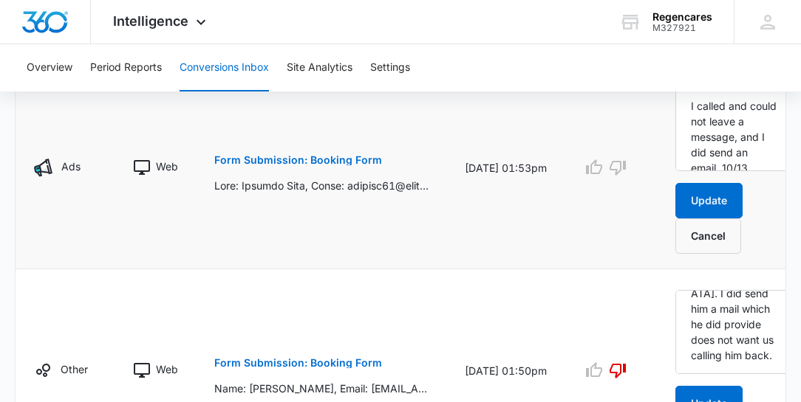
scroll to position [1232, 0]
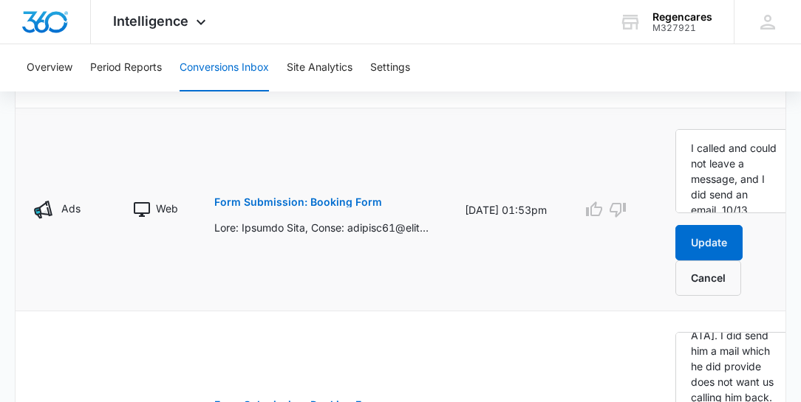
click at [320, 199] on p "Form Submission: Booking Form" at bounding box center [298, 202] width 168 height 10
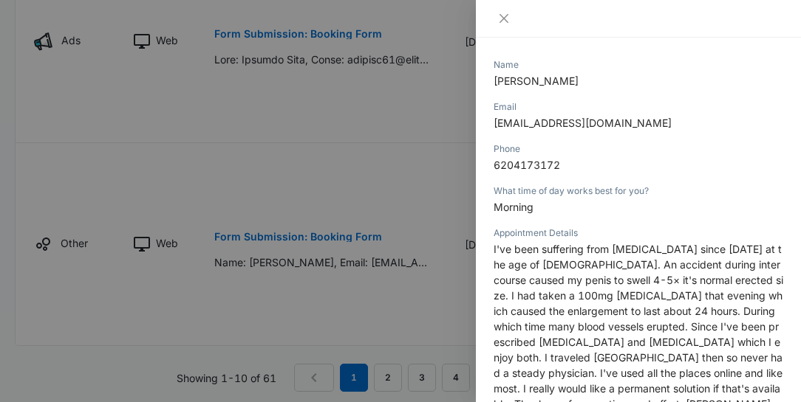
scroll to position [84, 0]
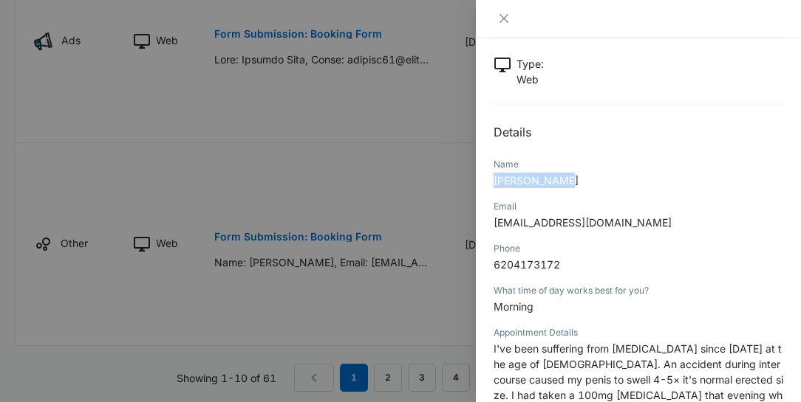
drag, startPoint x: 562, startPoint y: 174, endPoint x: 494, endPoint y: 180, distance: 68.2
click at [494, 180] on p "[PERSON_NAME]" at bounding box center [637, 181] width 289 height 16
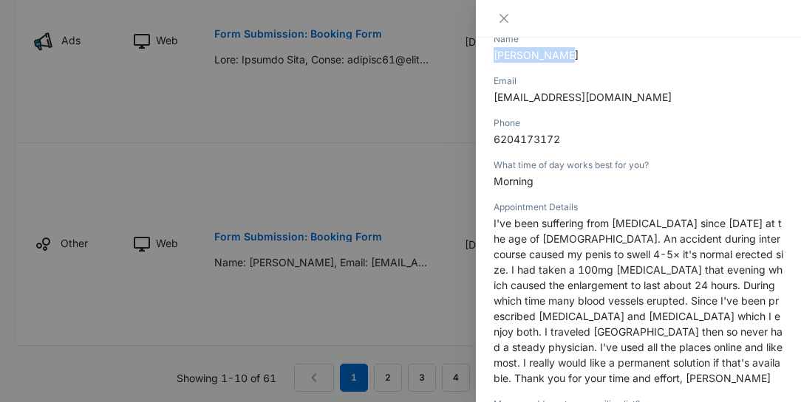
scroll to position [210, 0]
click at [609, 93] on p "[EMAIL_ADDRESS][DOMAIN_NAME]" at bounding box center [637, 97] width 289 height 16
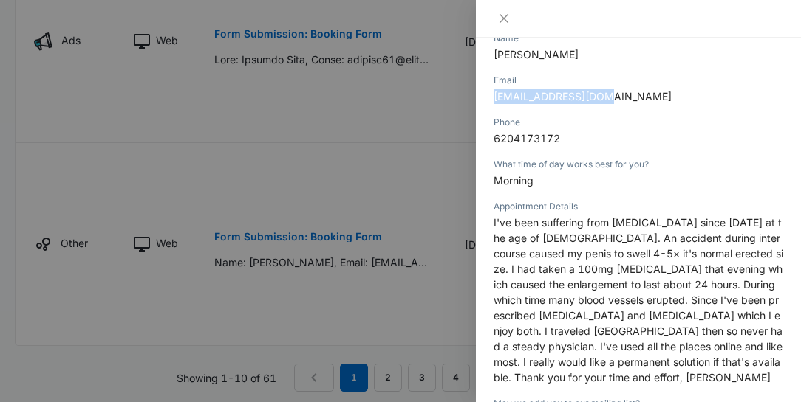
drag, startPoint x: 609, startPoint y: 93, endPoint x: 493, endPoint y: 105, distance: 116.5
click at [493, 105] on div "Email [EMAIL_ADDRESS][DOMAIN_NAME]" at bounding box center [637, 93] width 289 height 42
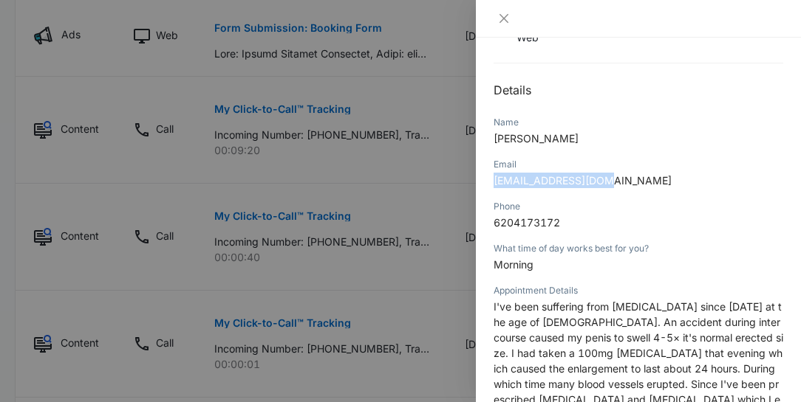
scroll to position [936, 0]
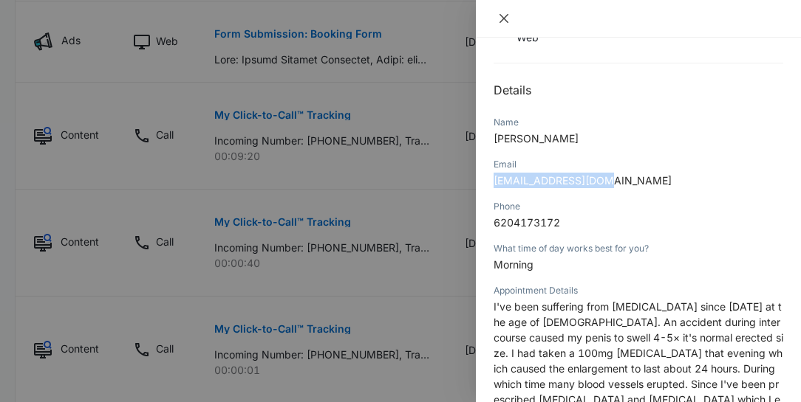
click at [501, 19] on icon "close" at bounding box center [504, 19] width 12 height 12
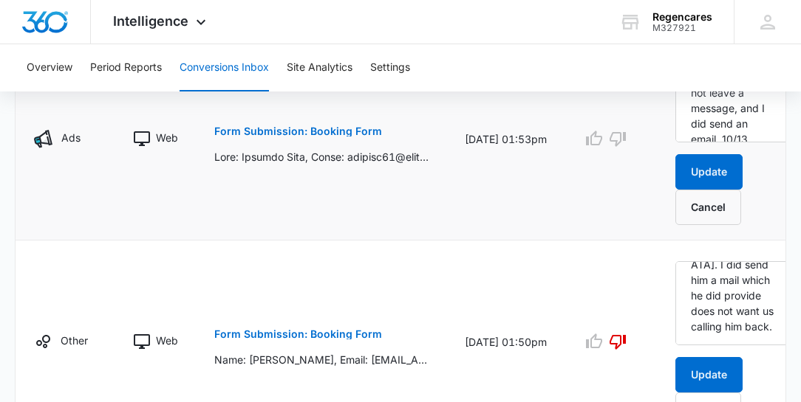
scroll to position [1389, 0]
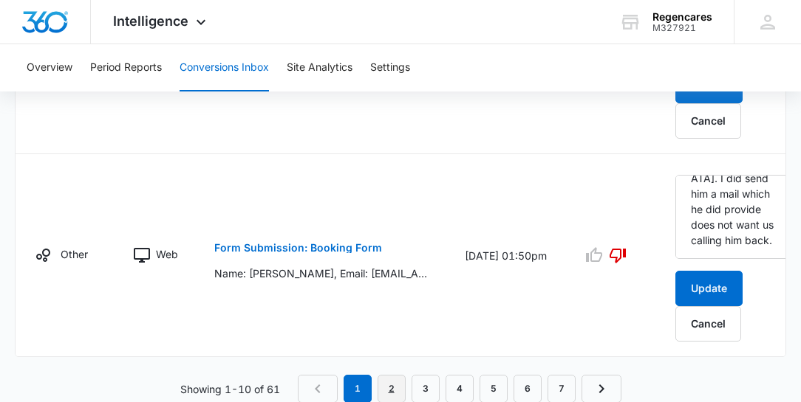
click at [390, 386] on link "2" at bounding box center [391, 389] width 28 height 28
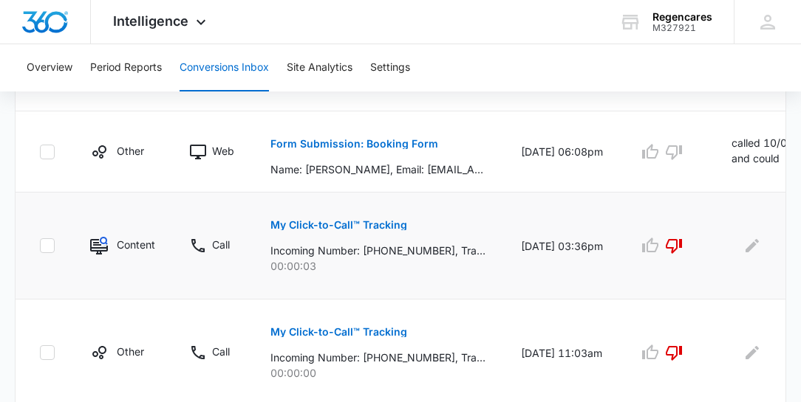
scroll to position [633, 0]
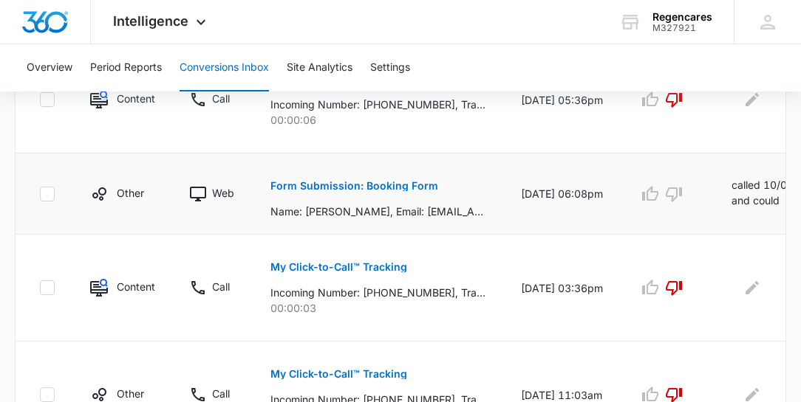
click at [366, 184] on p "Form Submission: Booking Form" at bounding box center [354, 186] width 168 height 10
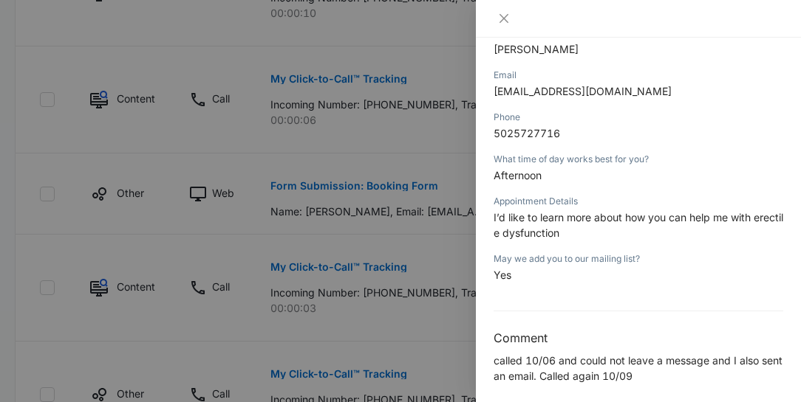
scroll to position [225, 0]
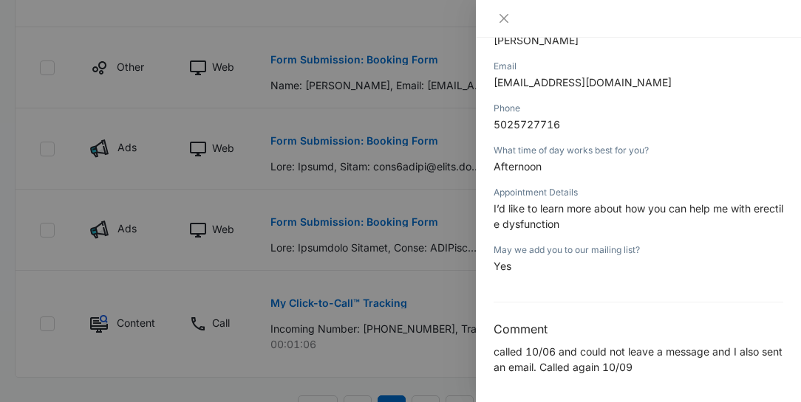
click at [722, 267] on p "Yes" at bounding box center [637, 266] width 289 height 16
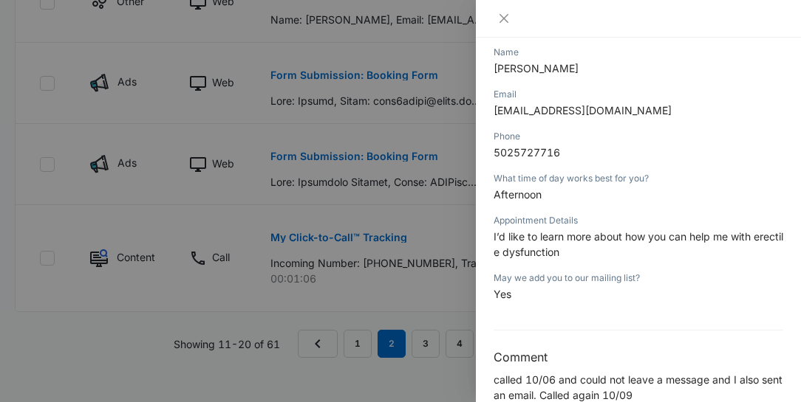
scroll to position [97, 0]
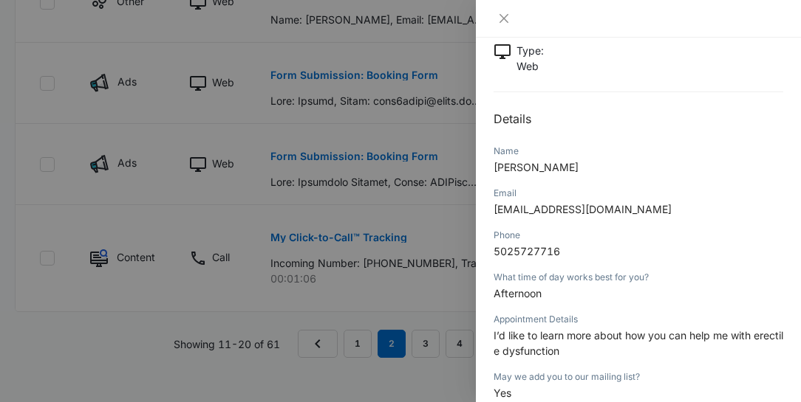
click at [609, 205] on p "[EMAIL_ADDRESS][DOMAIN_NAME]" at bounding box center [637, 210] width 289 height 16
drag, startPoint x: 610, startPoint y: 205, endPoint x: 490, endPoint y: 216, distance: 121.0
click at [490, 216] on div "Form Submission: Booking Form [DATE] 06:08pm Type : Web Details Name [PERSON_NA…" at bounding box center [638, 220] width 325 height 365
click at [635, 172] on p "[PERSON_NAME]" at bounding box center [637, 168] width 289 height 16
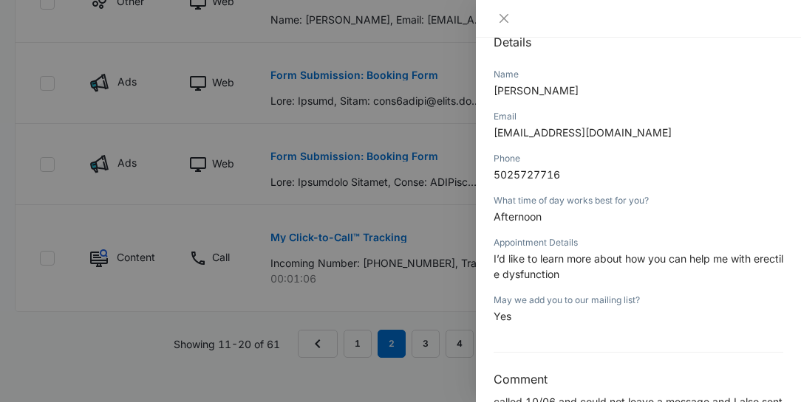
scroll to position [182, 0]
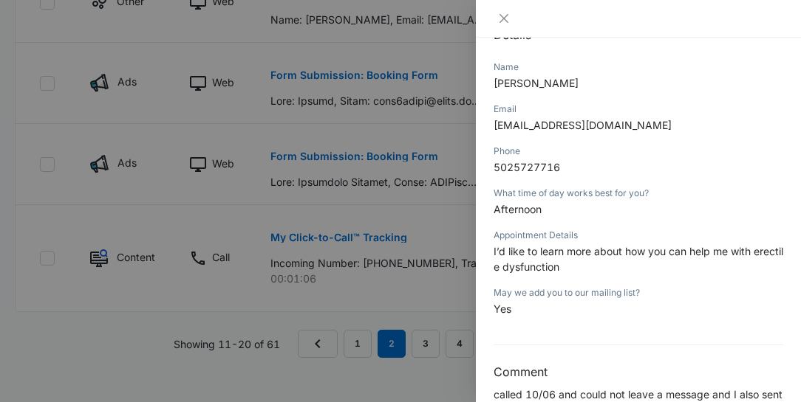
drag, startPoint x: 575, startPoint y: 80, endPoint x: 490, endPoint y: 80, distance: 84.2
click at [490, 80] on div "Form Submission: Booking Form [DATE] 06:08pm Type : Web Details Name [PERSON_NA…" at bounding box center [638, 220] width 325 height 365
click at [501, 20] on icon "close" at bounding box center [503, 18] width 9 height 9
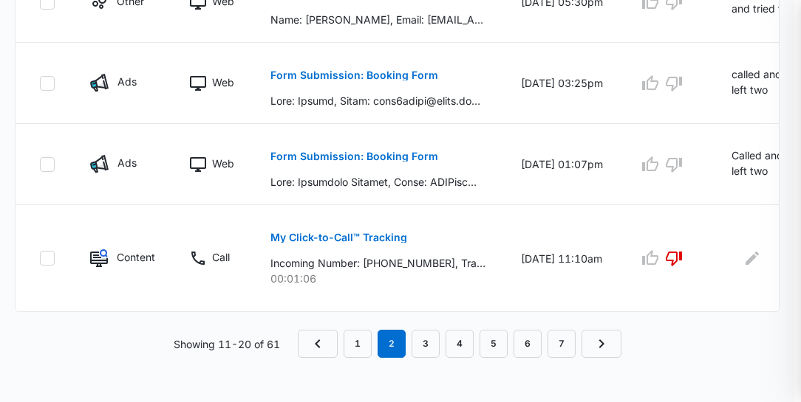
scroll to position [1077, 0]
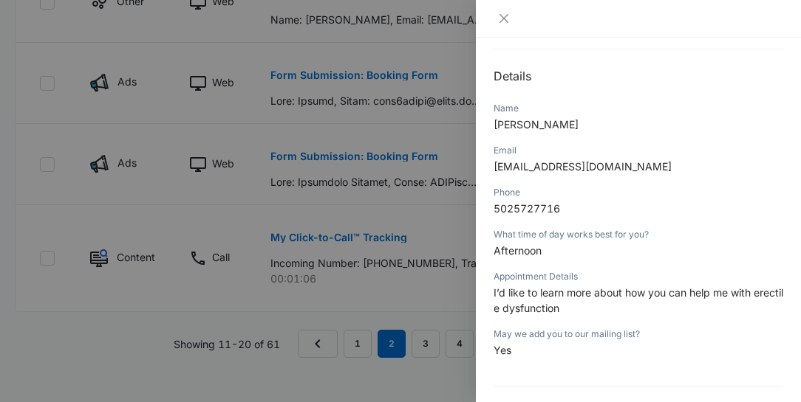
scroll to position [140, 0]
click at [34, 127] on div at bounding box center [400, 201] width 801 height 402
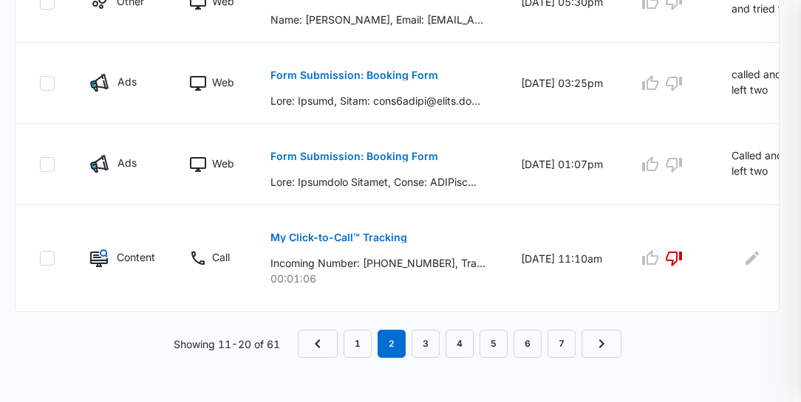
scroll to position [1077, 0]
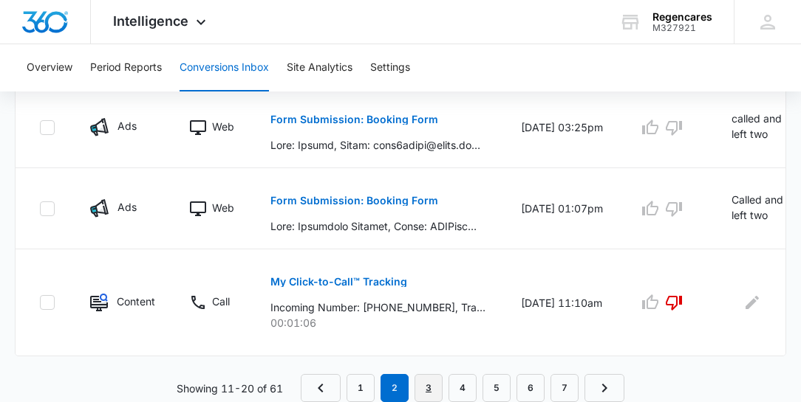
click at [433, 393] on link "3" at bounding box center [428, 388] width 28 height 28
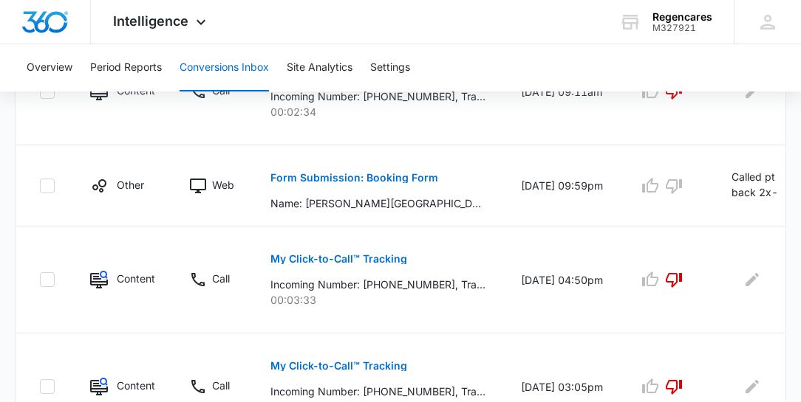
scroll to position [759, 0]
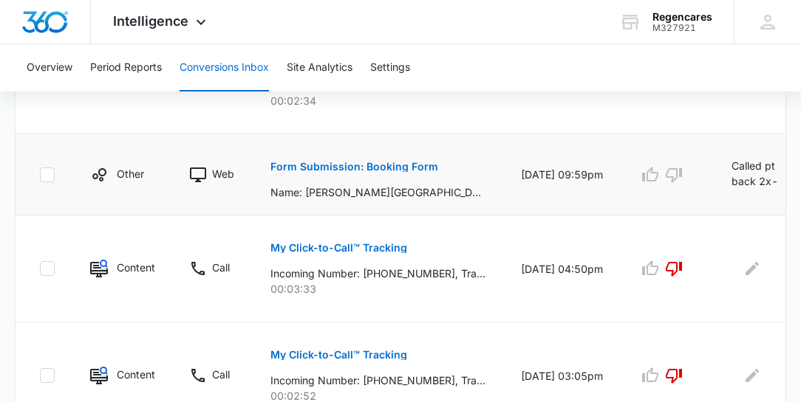
drag, startPoint x: 0, startPoint y: 303, endPoint x: 755, endPoint y: 173, distance: 765.9
click at [757, 173] on p "Called pt back 2x-10/3 and sent email." at bounding box center [759, 174] width 57 height 33
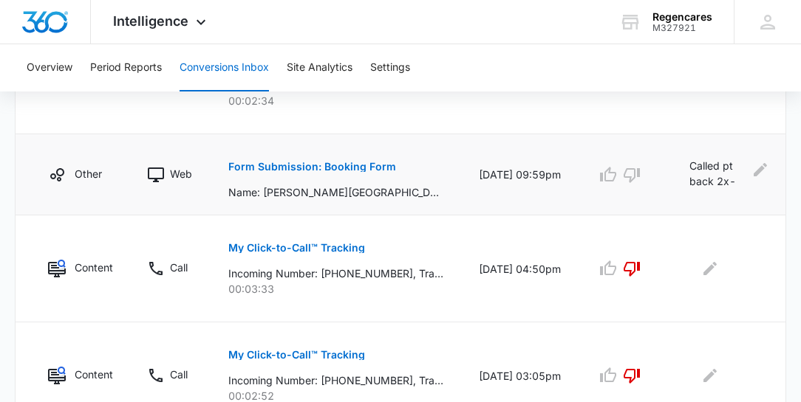
scroll to position [0, 43]
click at [755, 174] on icon "Edit Comments" at bounding box center [759, 170] width 18 height 18
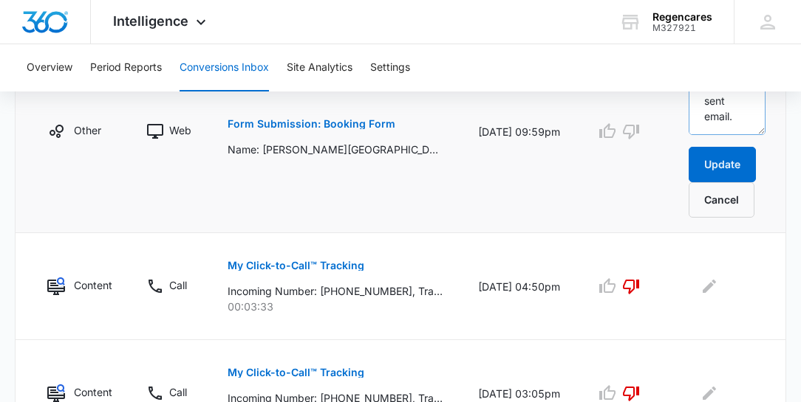
scroll to position [843, 0]
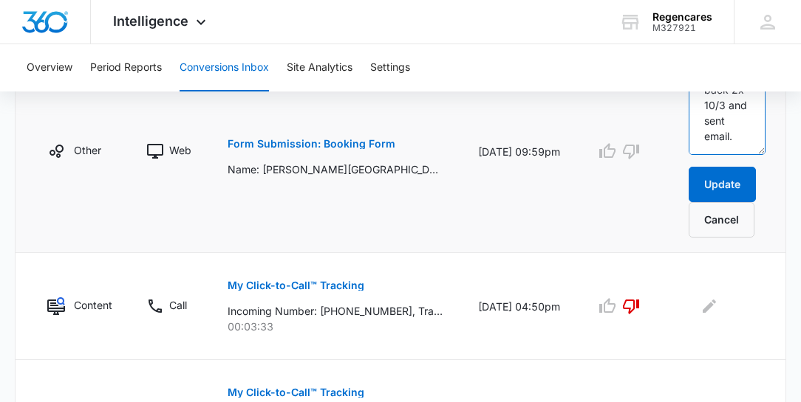
click at [738, 133] on textarea "Called pt back 2x-10/3 and sent email." at bounding box center [726, 113] width 77 height 84
click at [289, 142] on p "Form Submission: Booking Form" at bounding box center [311, 144] width 168 height 10
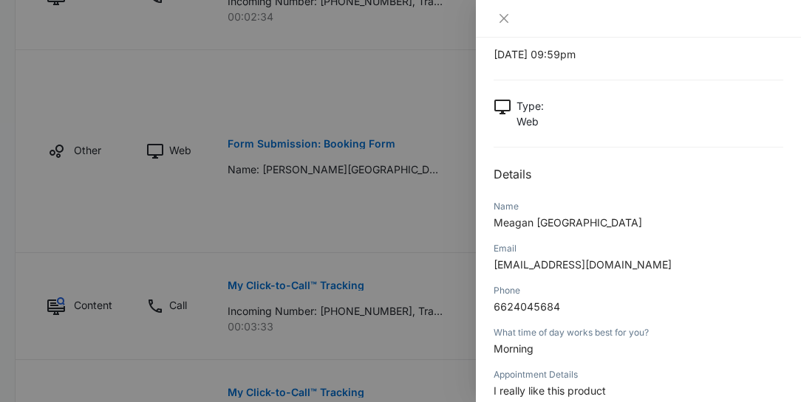
scroll to position [84, 0]
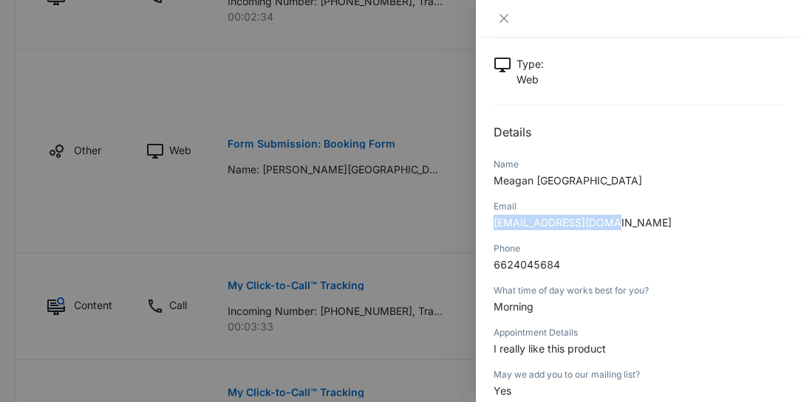
drag, startPoint x: 620, startPoint y: 219, endPoint x: 495, endPoint y: 219, distance: 125.5
click at [495, 219] on p "[EMAIL_ADDRESS][DOMAIN_NAME]" at bounding box center [637, 223] width 289 height 16
drag, startPoint x: 571, startPoint y: 189, endPoint x: 571, endPoint y: 181, distance: 8.1
click at [571, 183] on div "Name [PERSON_NAME][GEOGRAPHIC_DATA]" at bounding box center [637, 178] width 289 height 42
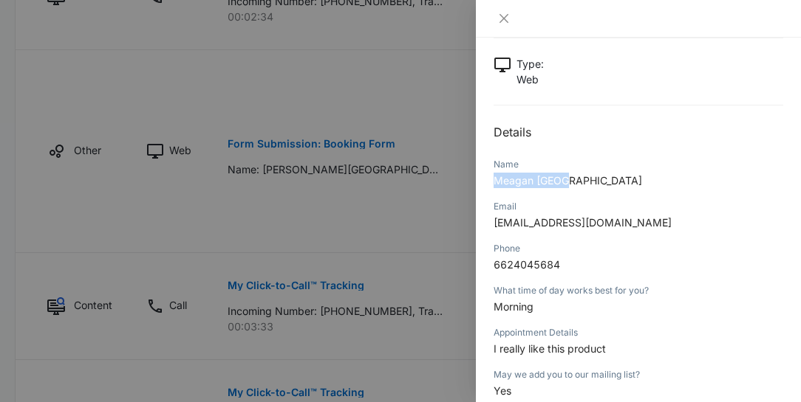
drag, startPoint x: 563, startPoint y: 177, endPoint x: 493, endPoint y: 177, distance: 69.4
click at [493, 177] on p "Meagan [GEOGRAPHIC_DATA]" at bounding box center [637, 181] width 289 height 16
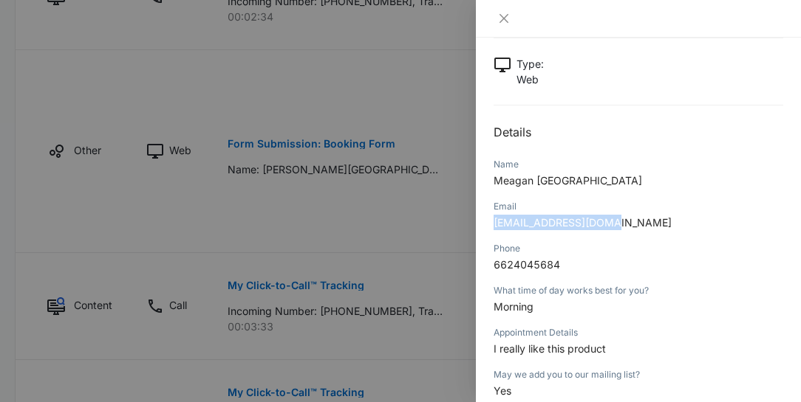
drag, startPoint x: 622, startPoint y: 220, endPoint x: 496, endPoint y: 234, distance: 126.3
click at [496, 234] on div "Email [EMAIL_ADDRESS][DOMAIN_NAME]" at bounding box center [637, 220] width 289 height 42
click at [504, 18] on icon "close" at bounding box center [503, 18] width 9 height 9
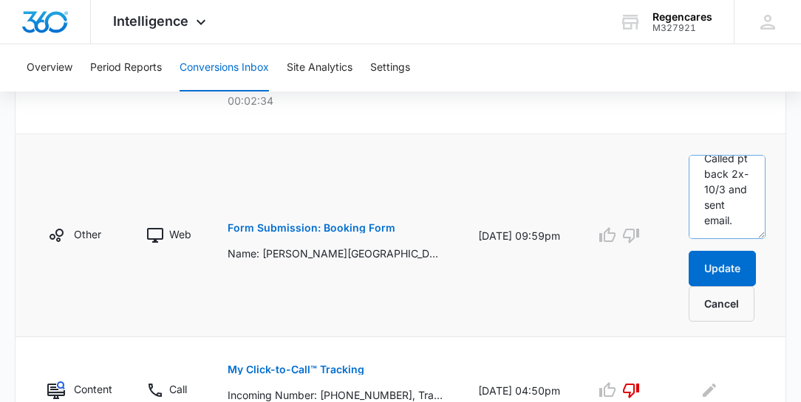
scroll to position [30, 0]
click at [736, 222] on textarea "Called pt back 2x-10/3 and sent email." at bounding box center [726, 197] width 77 height 84
type textarea "Called pt back 2x-10/3 and sent email. 10/13 called and sending email"
click at [344, 225] on p "Form Submission: Booking Form" at bounding box center [311, 228] width 168 height 10
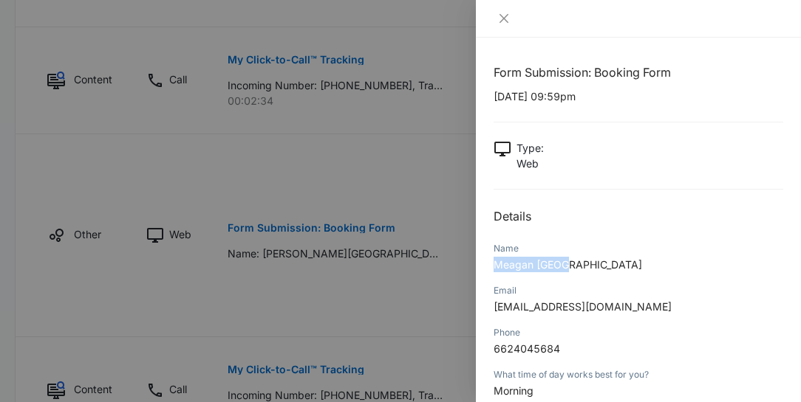
drag, startPoint x: 562, startPoint y: 263, endPoint x: 484, endPoint y: 267, distance: 77.6
click at [484, 267] on div "Form Submission: Booking Form [DATE] 09:59pm Type : Web Details Name [PERSON_NA…" at bounding box center [638, 220] width 325 height 365
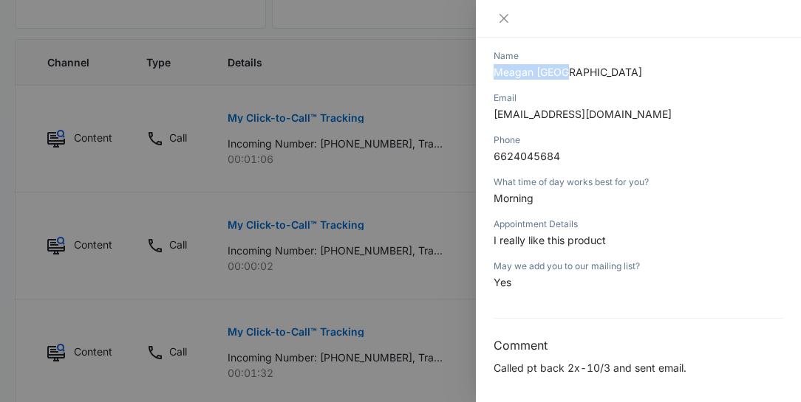
scroll to position [193, 0]
click at [499, 18] on icon "close" at bounding box center [504, 19] width 12 height 12
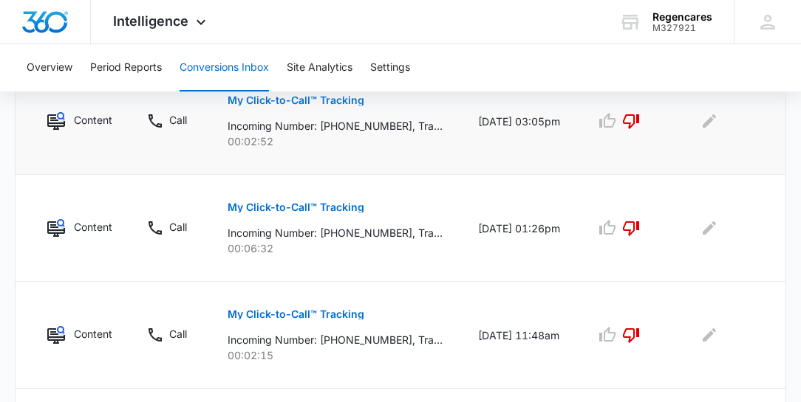
scroll to position [1276, 0]
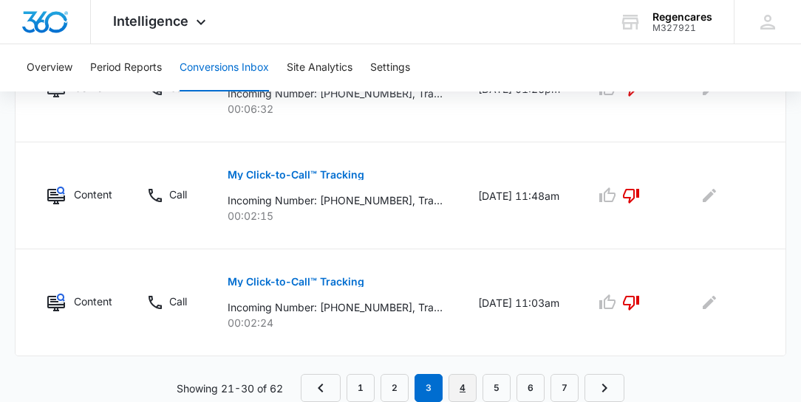
click at [459, 391] on link "4" at bounding box center [462, 388] width 28 height 28
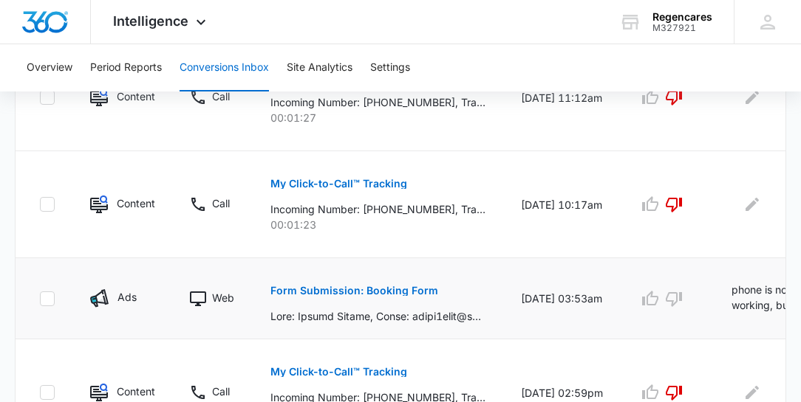
scroll to position [548, 0]
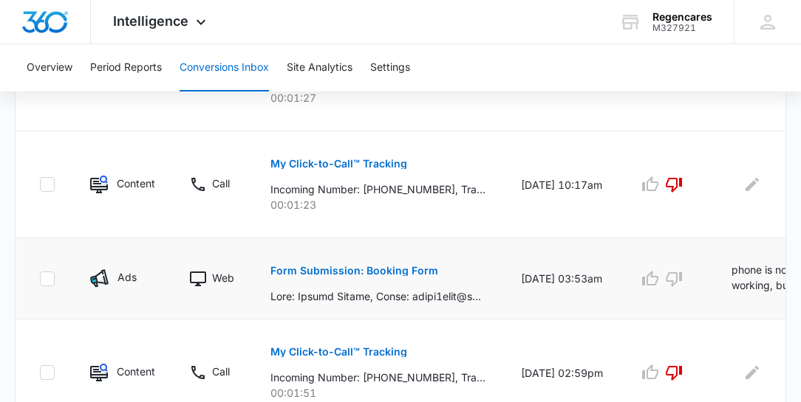
click at [741, 287] on p "phone is not working, but sent an email to [PERSON_NAME] 10/01" at bounding box center [779, 278] width 97 height 33
click at [329, 267] on p "Form Submission: Booking Form" at bounding box center [354, 271] width 168 height 10
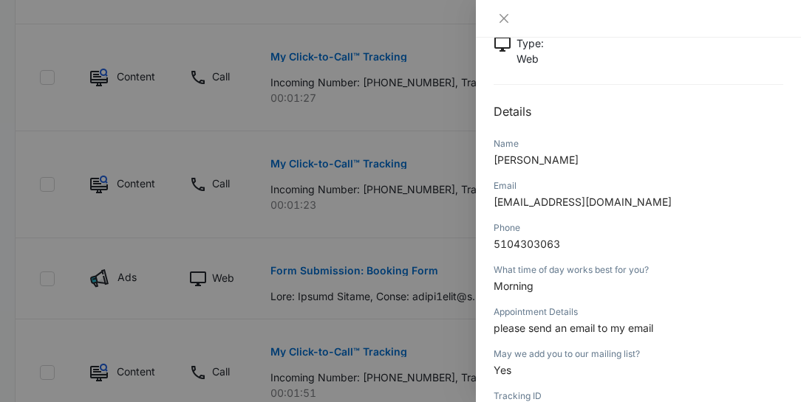
scroll to position [84, 0]
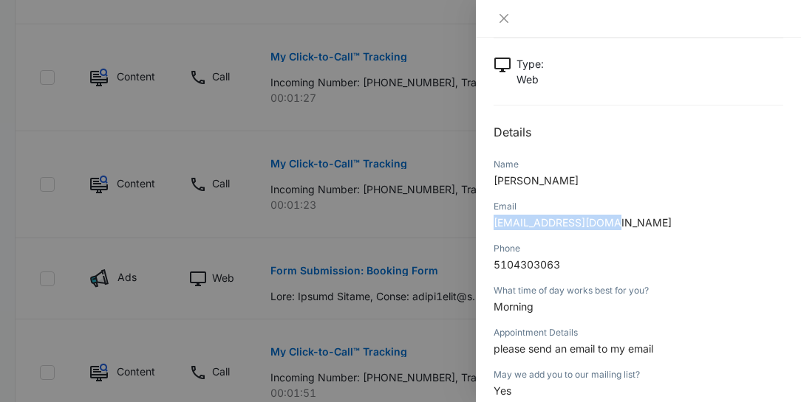
drag, startPoint x: 611, startPoint y: 222, endPoint x: 491, endPoint y: 222, distance: 120.4
click at [491, 222] on div "Form Submission: Booking Form [DATE] 03:53am Type : Web Details Name [PERSON_NA…" at bounding box center [638, 220] width 325 height 365
click at [506, 18] on icon "close" at bounding box center [504, 19] width 12 height 12
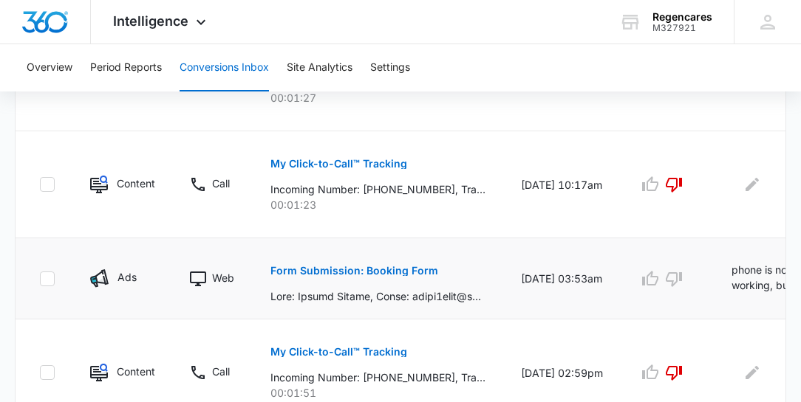
click at [749, 277] on p "phone is not working, but sent an email to [PERSON_NAME] 10/01" at bounding box center [779, 278] width 97 height 33
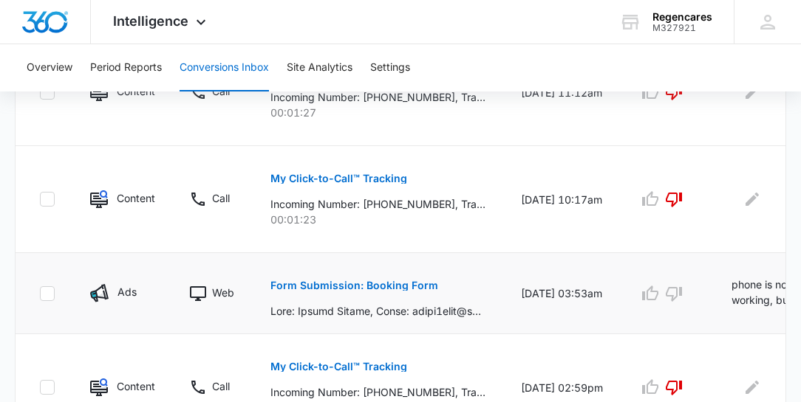
scroll to position [548, 0]
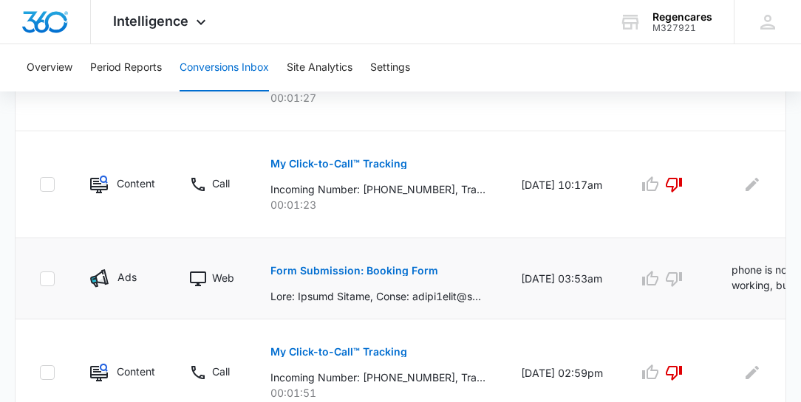
click at [697, 288] on td at bounding box center [666, 279] width 93 height 81
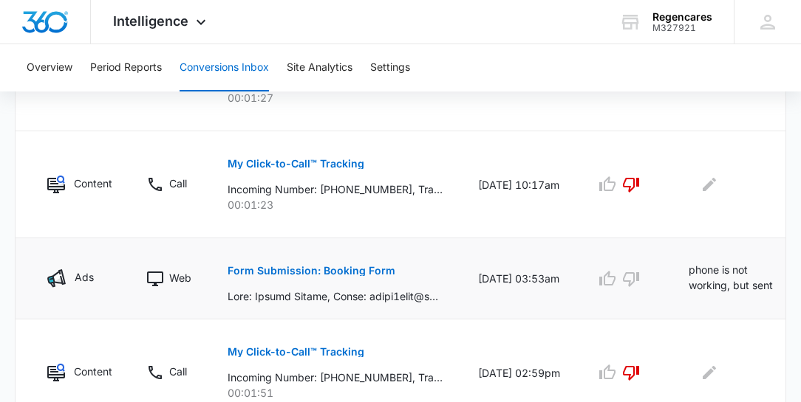
scroll to position [0, 44]
click at [789, 272] on icon "Edit Comments" at bounding box center [798, 274] width 18 height 18
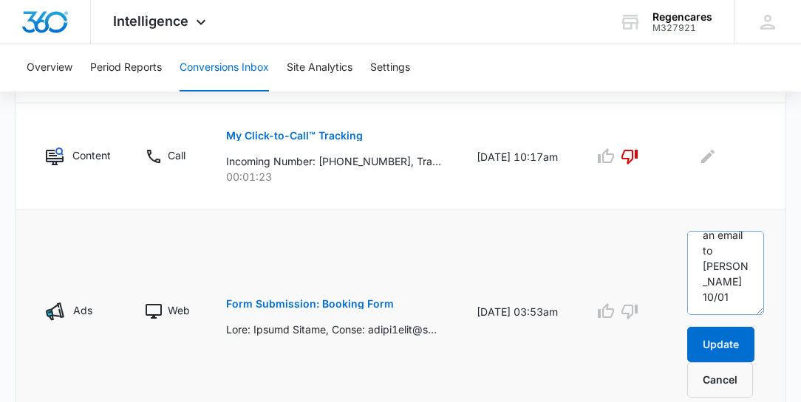
scroll to position [591, 0]
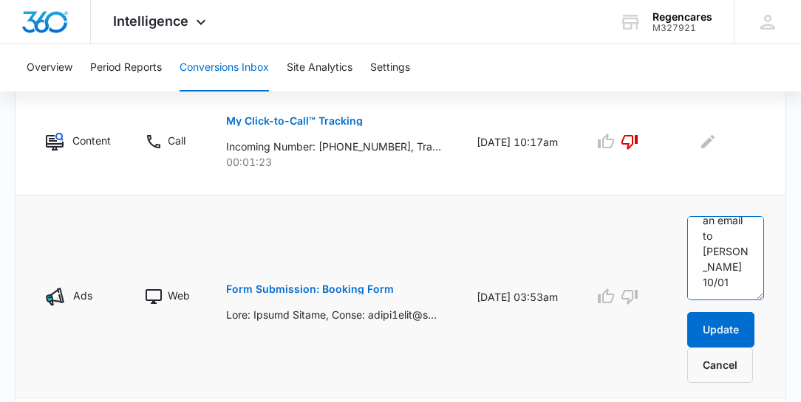
click at [733, 282] on textarea "phone is not working, but sent an email to [PERSON_NAME] 10/01" at bounding box center [725, 258] width 77 height 84
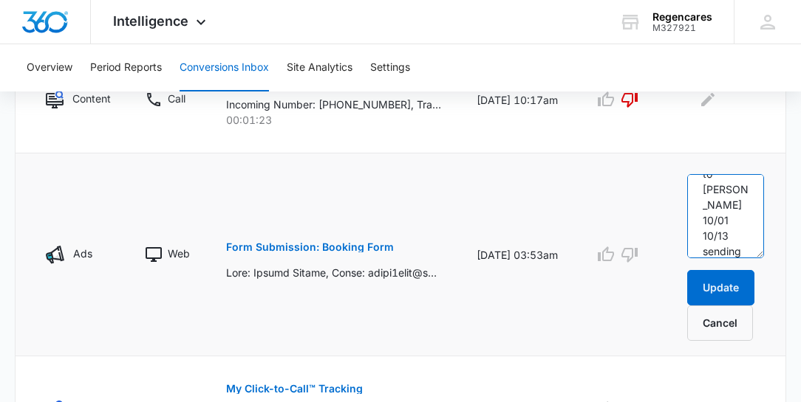
scroll to position [112, 0]
click at [347, 244] on p "Form Submission: Booking Form" at bounding box center [310, 247] width 168 height 10
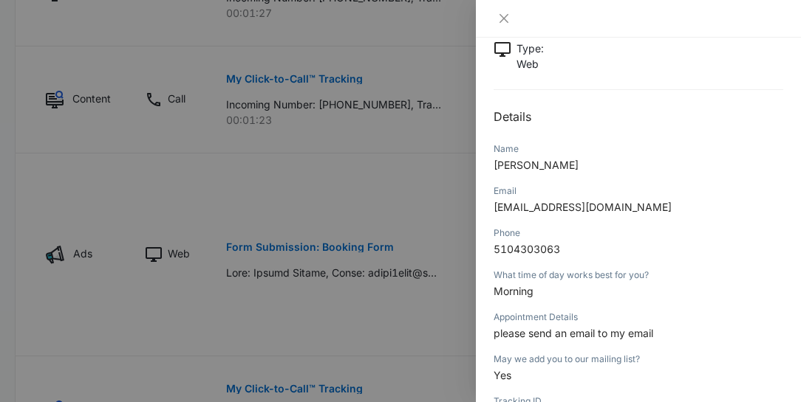
scroll to position [126, 0]
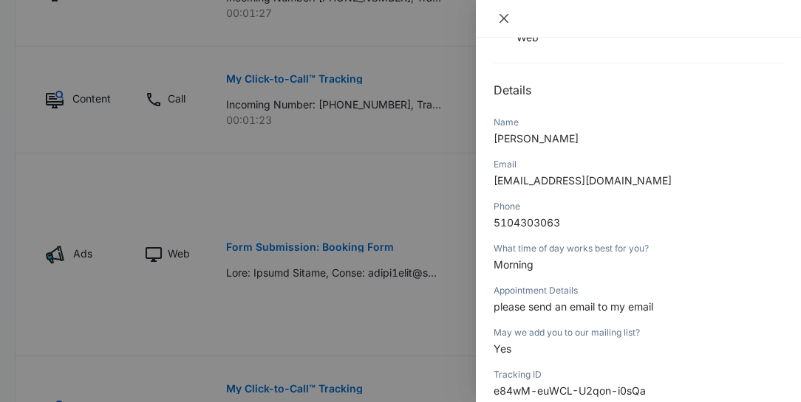
click at [504, 18] on icon "close" at bounding box center [503, 18] width 9 height 9
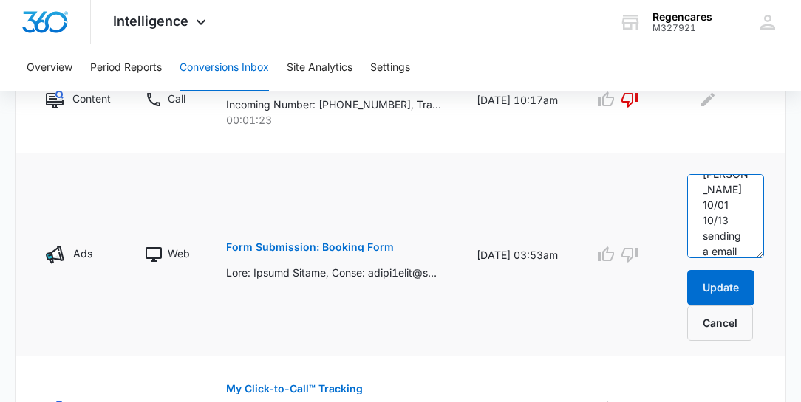
click at [742, 251] on textarea "phone is not working, but sent an email to [PERSON_NAME] 10/01 10/13 sending a …" at bounding box center [725, 216] width 77 height 84
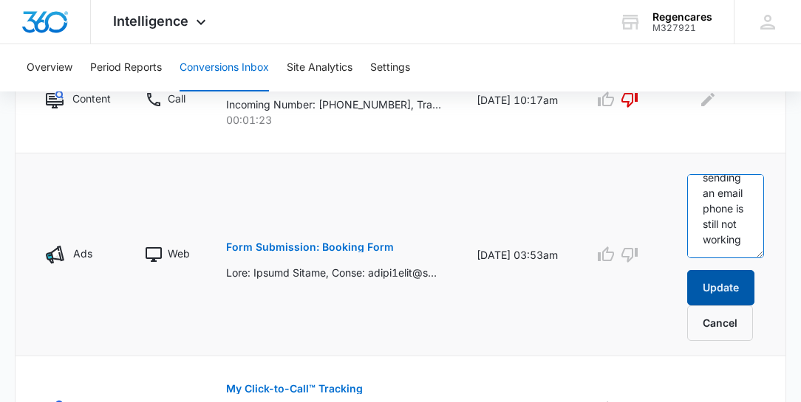
type textarea "phone is not working, but sent an email to [PERSON_NAME] 10/01 10/13 sending an…"
click at [733, 284] on button "Update" at bounding box center [720, 287] width 67 height 35
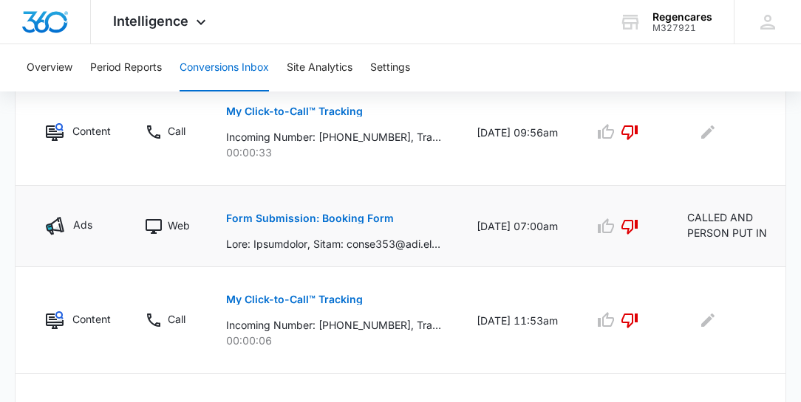
scroll to position [1045, 0]
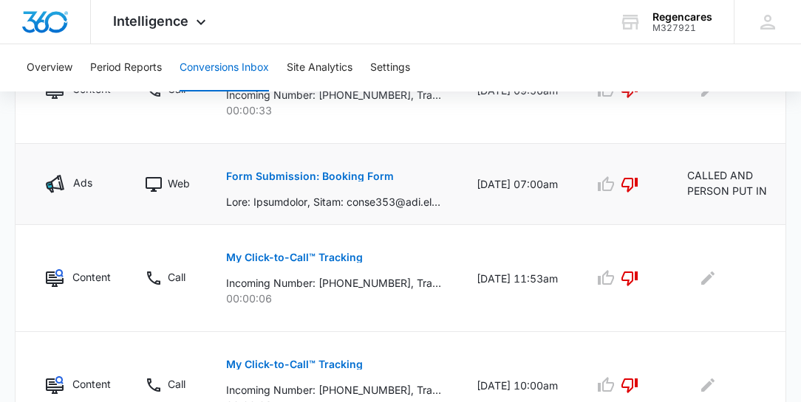
click at [792, 173] on icon "Edit Comments" at bounding box center [798, 179] width 13 height 13
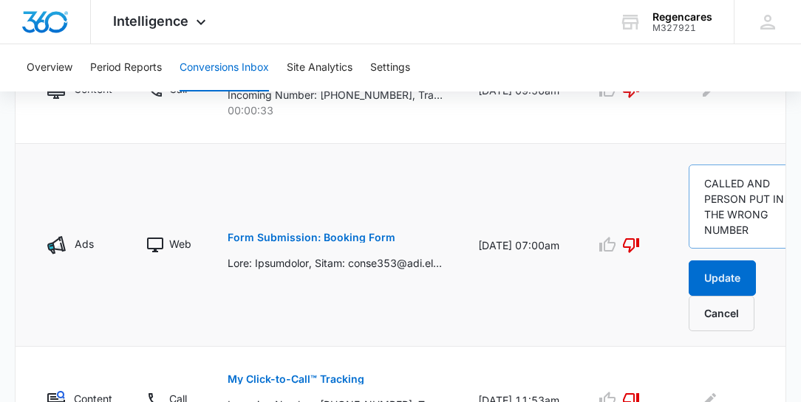
scroll to position [78, 0]
click at [707, 277] on button "Update" at bounding box center [721, 278] width 67 height 35
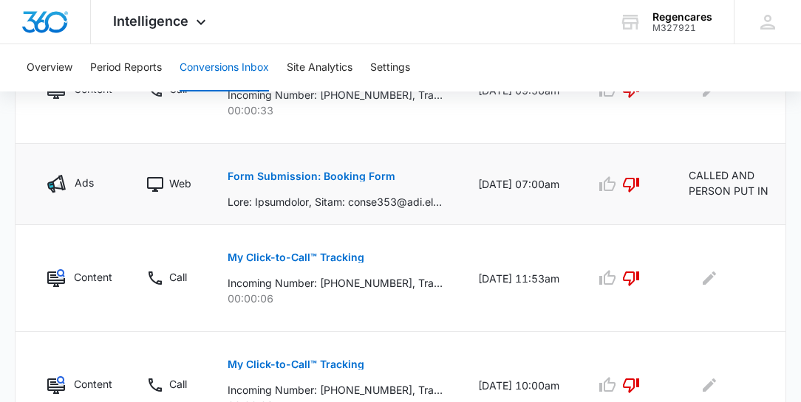
click at [793, 177] on icon "Edit Comments" at bounding box center [799, 179] width 13 height 13
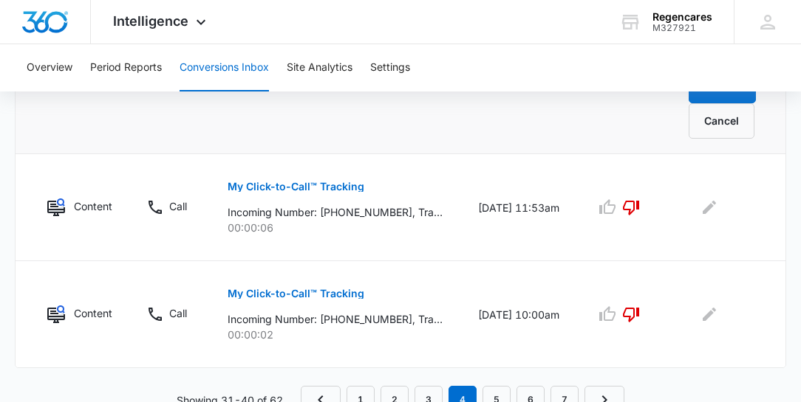
scroll to position [1250, 0]
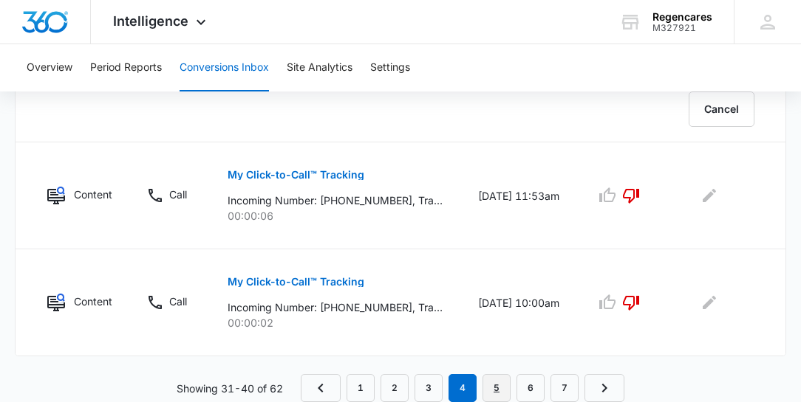
click at [496, 388] on link "5" at bounding box center [496, 388] width 28 height 28
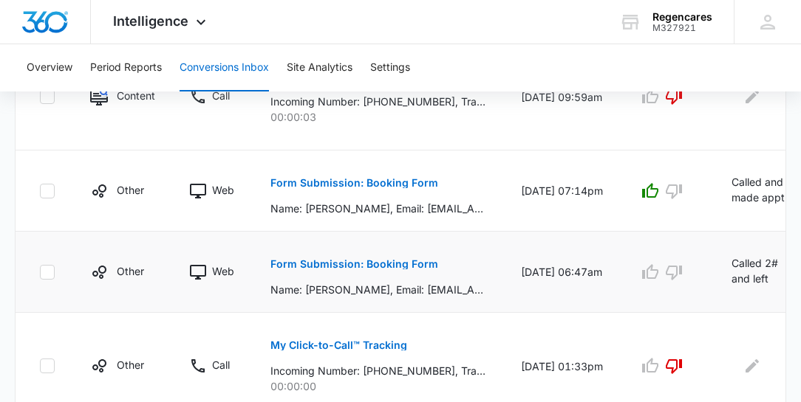
scroll to position [464, 0]
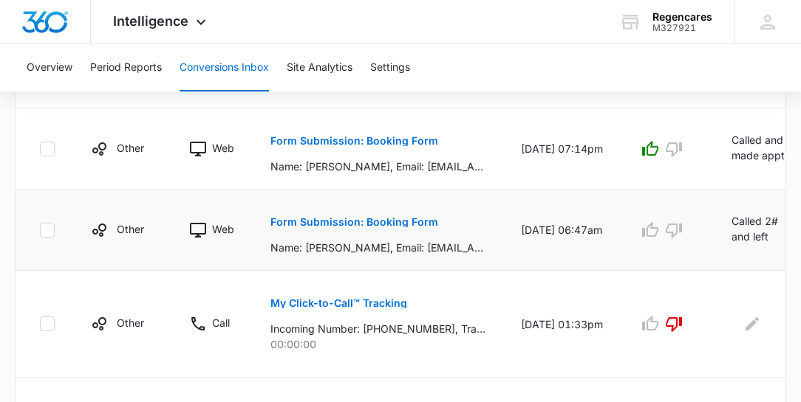
click at [394, 220] on p "Form Submission: Booking Form" at bounding box center [354, 222] width 168 height 10
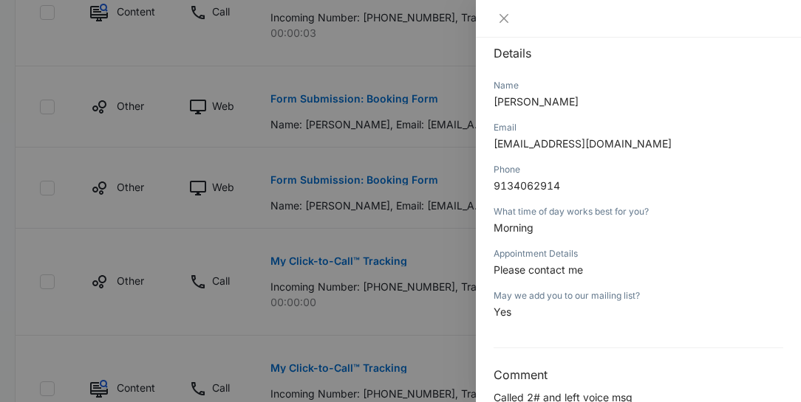
scroll to position [168, 0]
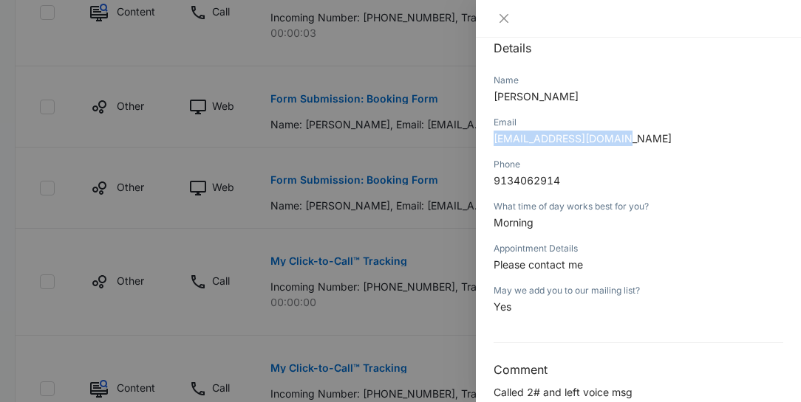
drag, startPoint x: 617, startPoint y: 137, endPoint x: 483, endPoint y: 137, distance: 133.7
click at [483, 137] on div "Form Submission: Booking Form [DATE] 06:47am Type : Web Details Name [PERSON_NA…" at bounding box center [638, 220] width 325 height 365
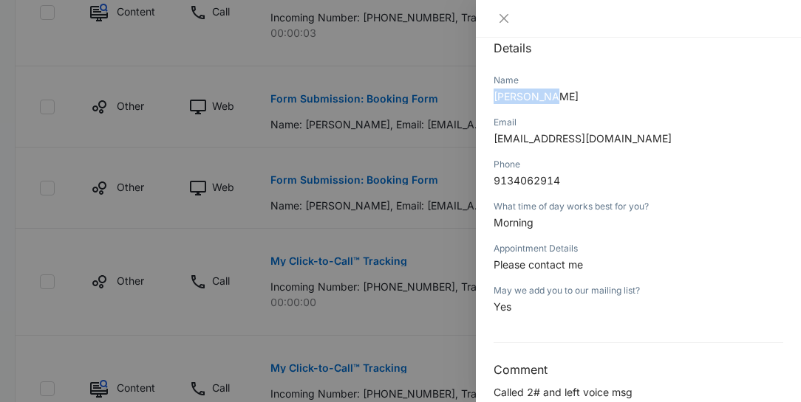
drag, startPoint x: 555, startPoint y: 90, endPoint x: 493, endPoint y: 97, distance: 61.7
click at [493, 97] on p "[PERSON_NAME]" at bounding box center [637, 97] width 289 height 16
click at [503, 18] on icon "close" at bounding box center [503, 18] width 9 height 9
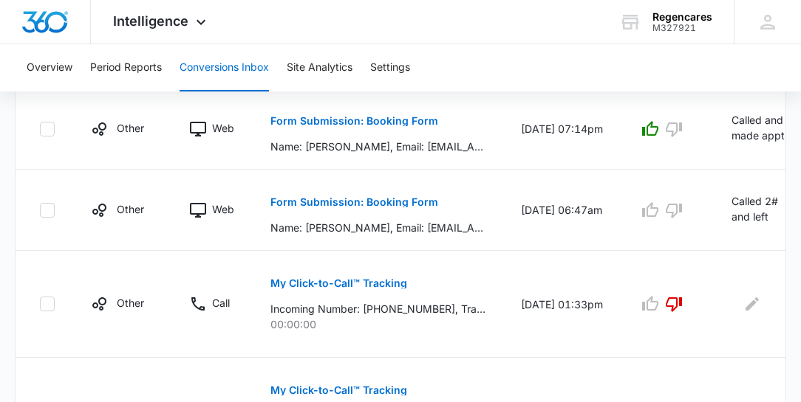
scroll to position [464, 0]
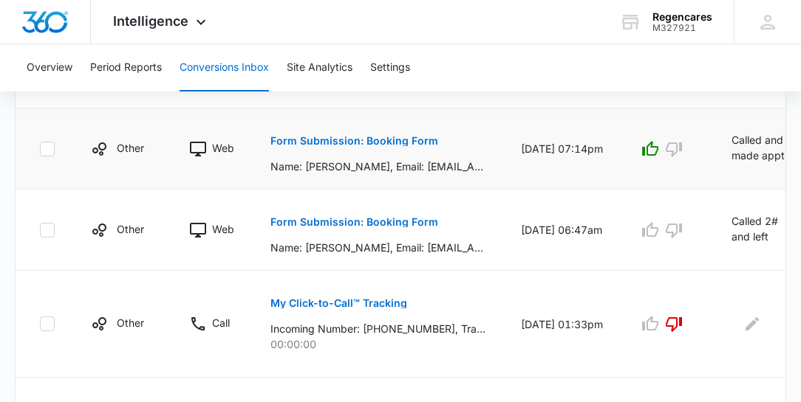
click at [322, 139] on p "Form Submission: Booking Form" at bounding box center [354, 141] width 168 height 10
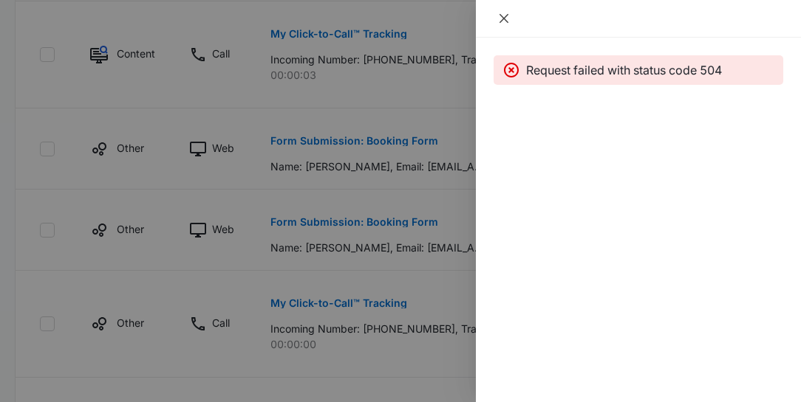
click at [503, 18] on icon "close" at bounding box center [503, 18] width 9 height 9
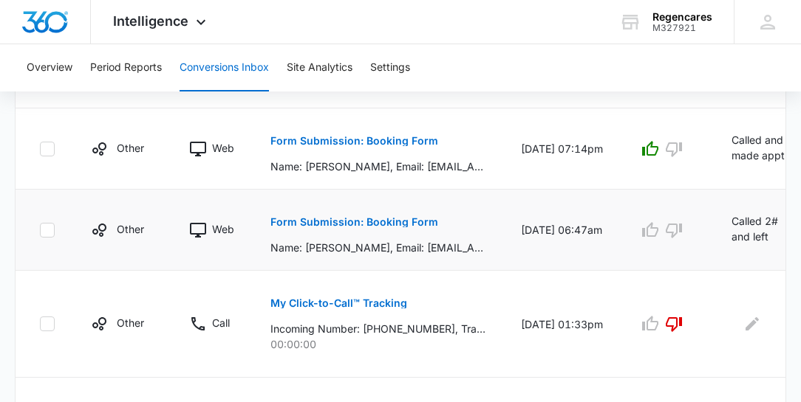
scroll to position [422, 0]
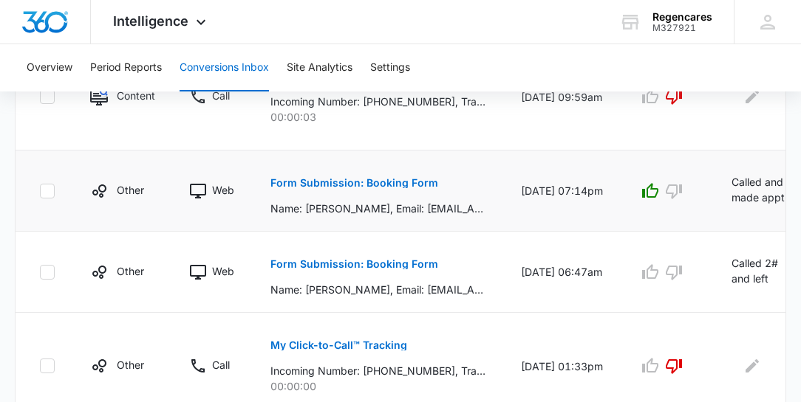
click at [610, 192] on td "[DATE] 07:14pm" at bounding box center [561, 191] width 117 height 81
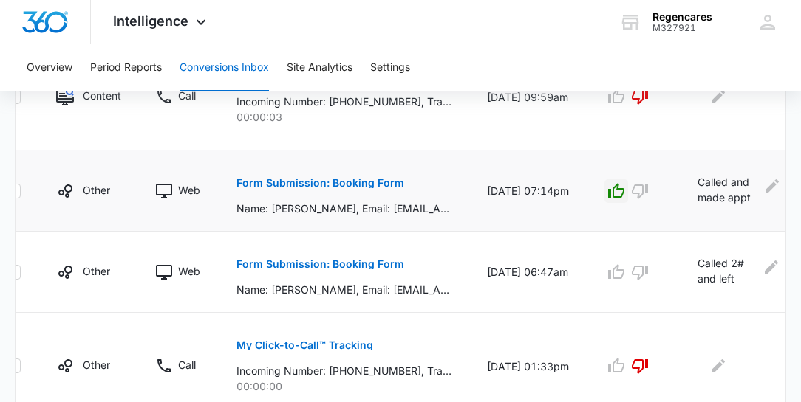
scroll to position [0, 49]
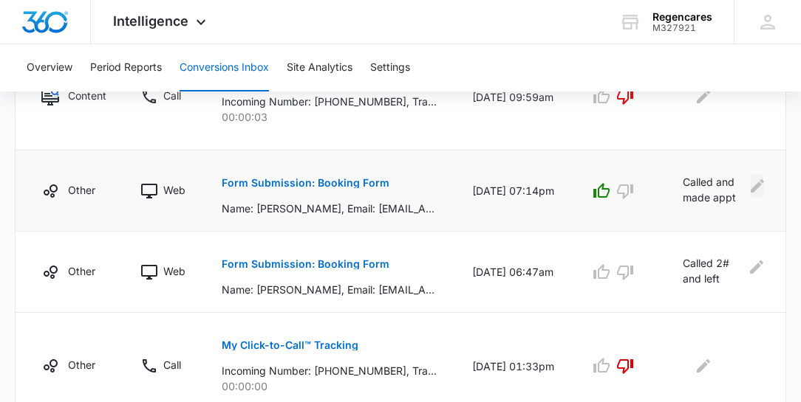
click at [753, 188] on icon "Edit Comments" at bounding box center [756, 185] width 13 height 13
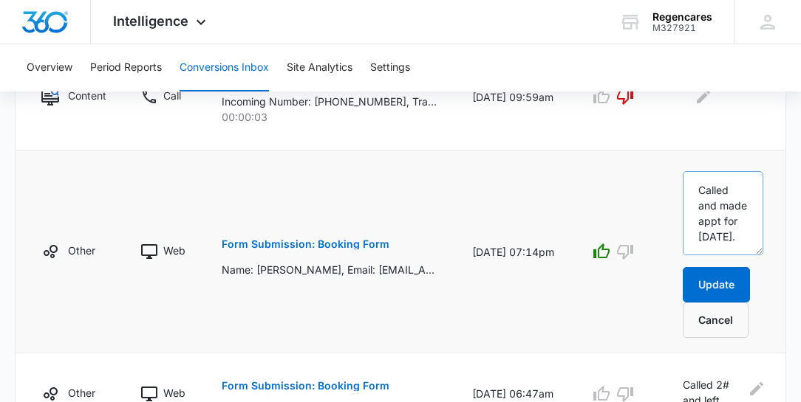
scroll to position [30, 0]
click at [728, 234] on textarea "Called and made appt for [DATE]." at bounding box center [722, 213] width 80 height 84
click at [716, 247] on textarea "Called and made appt for [DATE]. 10/13- he ema" at bounding box center [722, 213] width 80 height 84
click at [733, 244] on textarea "Called and made appt for [DATE]. 10/13- he ema" at bounding box center [722, 213] width 80 height 84
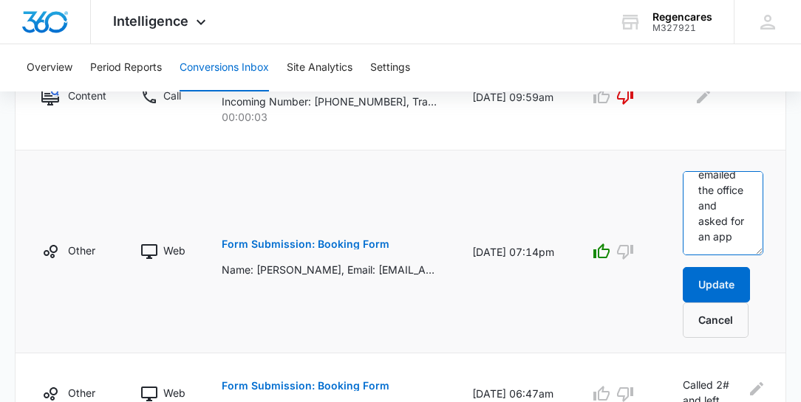
scroll to position [159, 0]
click at [600, 296] on td at bounding box center [618, 252] width 93 height 203
click at [737, 245] on textarea "Called and made appt for [DATE]. 10/13- he emailed the office and asked for an …" at bounding box center [722, 213] width 80 height 84
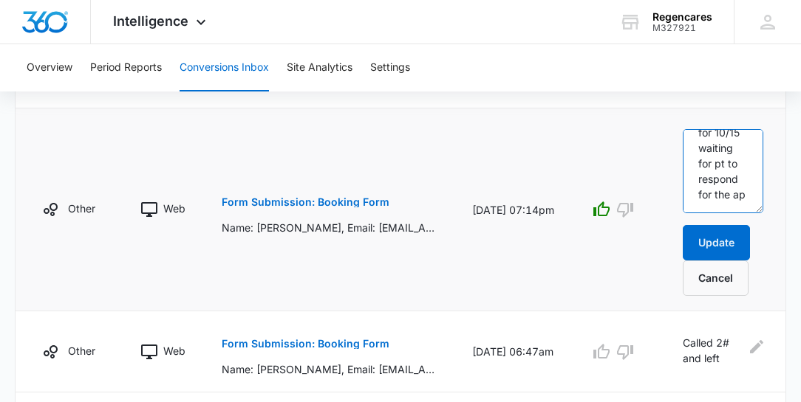
scroll to position [252, 0]
type textarea "Called and made appt for [DATE]. 10/13- he emailed the office and asked for an …"
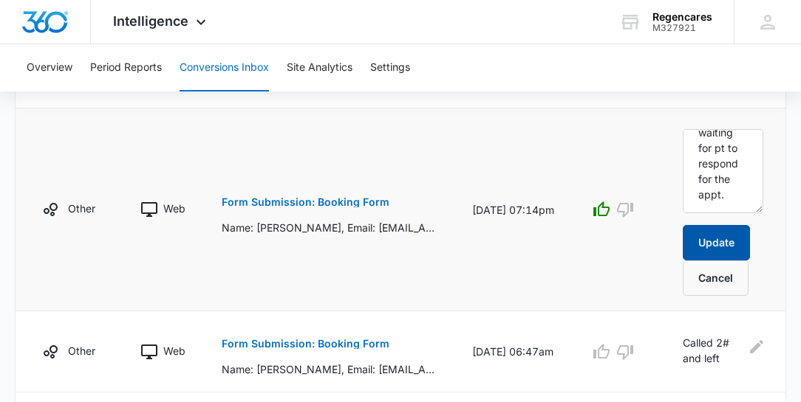
drag, startPoint x: 710, startPoint y: 241, endPoint x: 710, endPoint y: 233, distance: 7.4
click at [710, 241] on button "Update" at bounding box center [715, 242] width 67 height 35
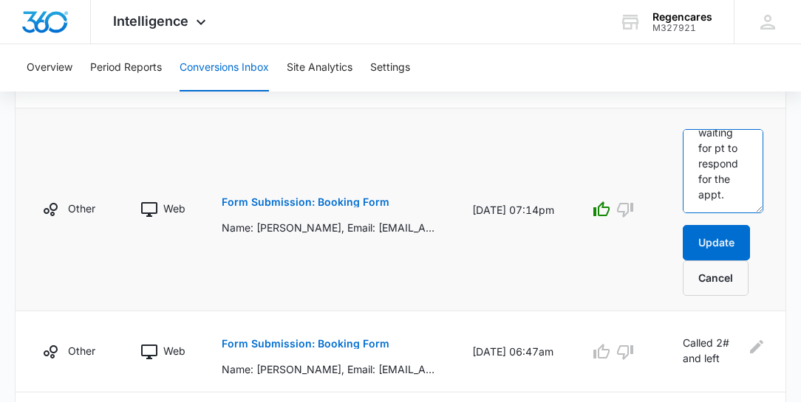
click at [724, 205] on textarea "Called and made appt for [DATE]. 10/13- he emailed the office and asked for an …" at bounding box center [722, 171] width 80 height 84
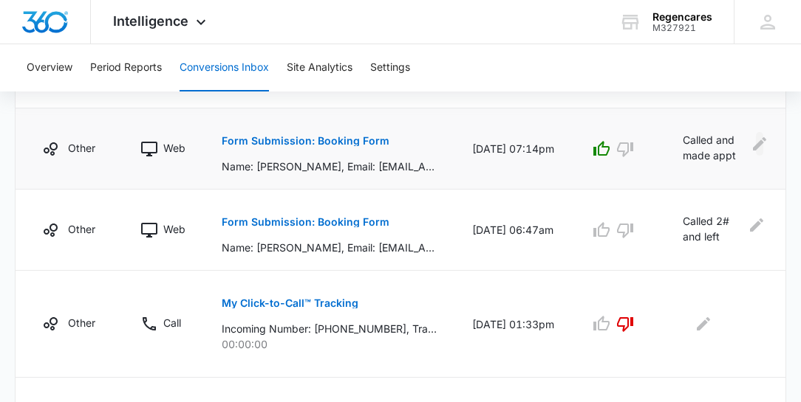
click at [759, 142] on icon "Edit Comments" at bounding box center [759, 143] width 13 height 13
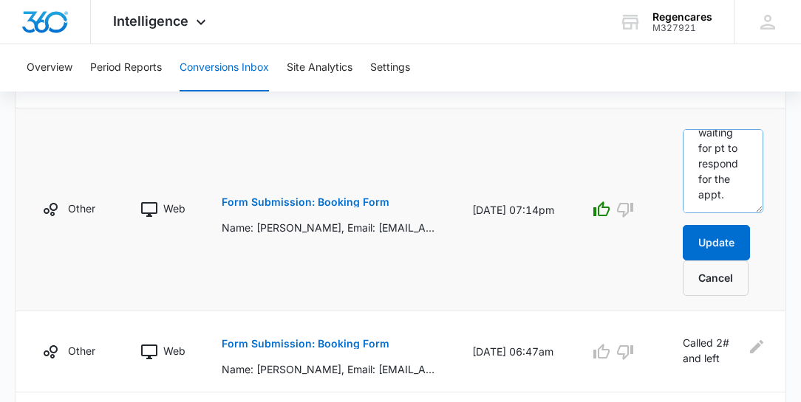
scroll to position [263, 0]
click at [719, 194] on textarea "Called and made appt for [DATE]. 10/13- he emailed the office and asked for an …" at bounding box center [722, 171] width 80 height 84
type textarea "Called and made appt for [DATE]. 10/13- he emailed the office and asked for an …"
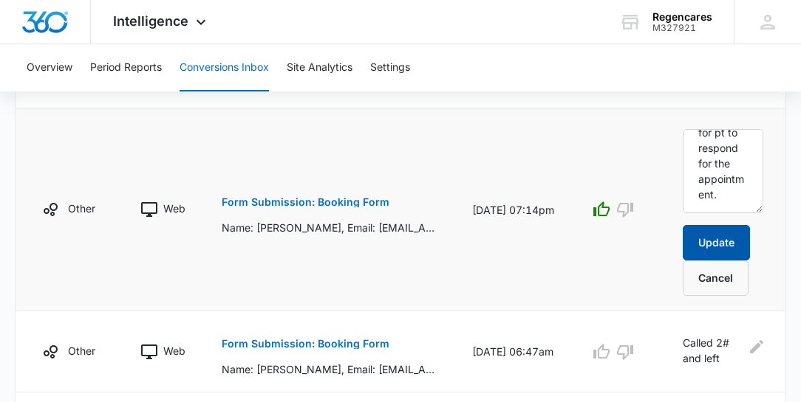
click at [707, 235] on button "Update" at bounding box center [715, 242] width 67 height 35
click at [706, 240] on button "Update" at bounding box center [715, 242] width 67 height 35
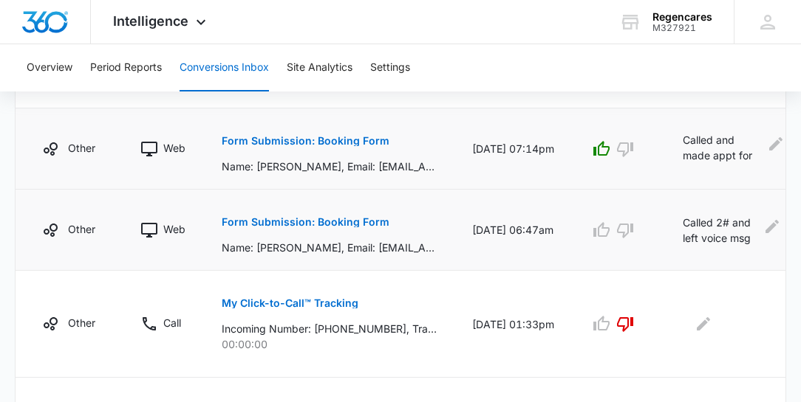
click at [324, 219] on p "Form Submission: Booking Form" at bounding box center [306, 222] width 168 height 10
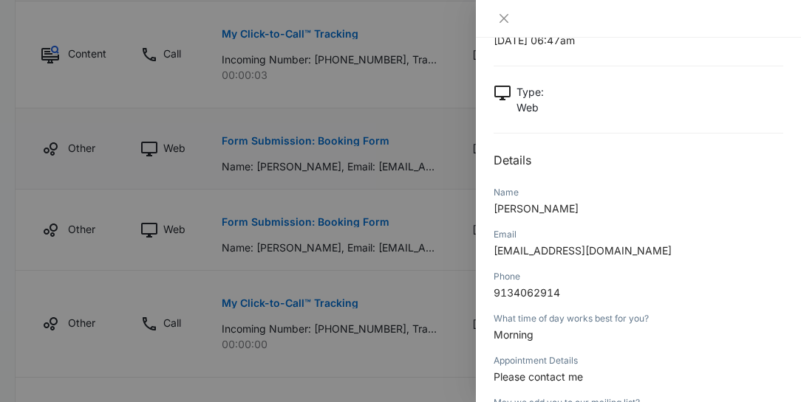
scroll to position [24, 0]
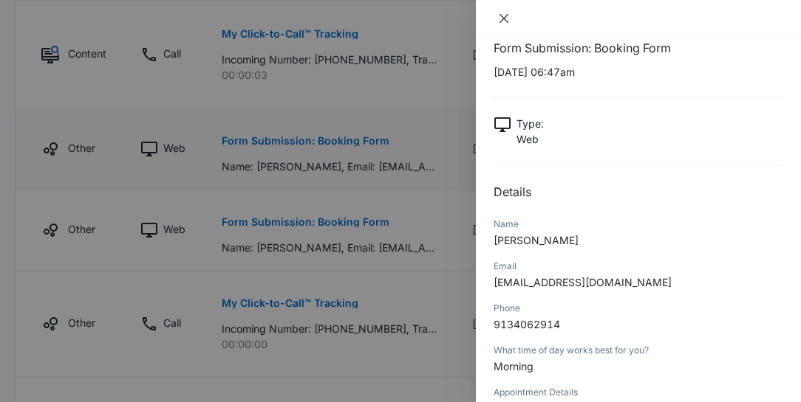
click at [504, 18] on icon "close" at bounding box center [503, 18] width 9 height 9
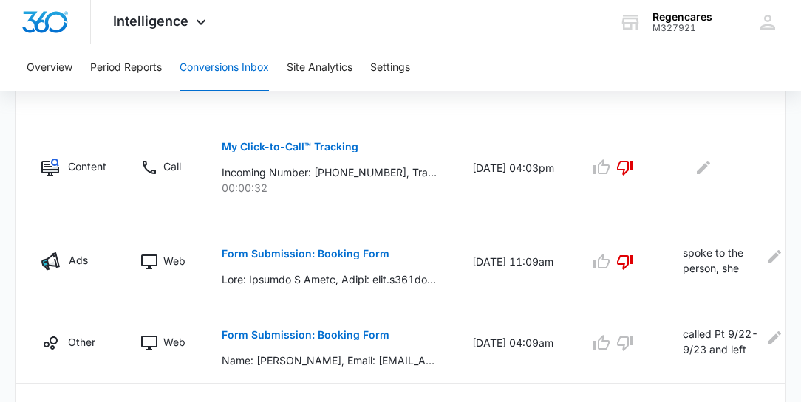
scroll to position [843, 0]
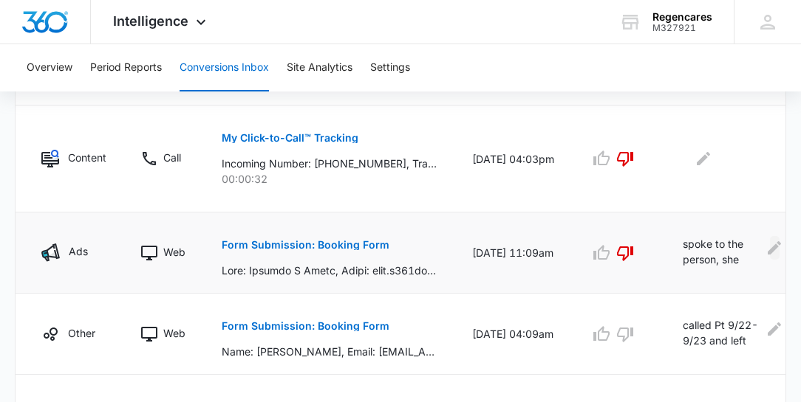
click at [770, 247] on icon "Edit Comments" at bounding box center [773, 247] width 13 height 13
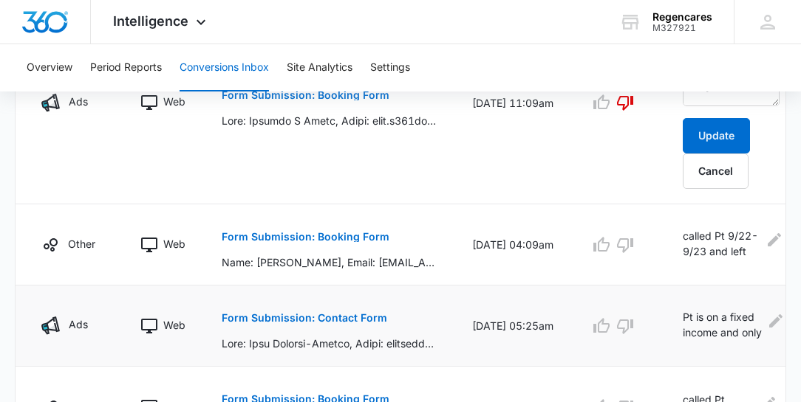
scroll to position [1055, 0]
click at [772, 235] on icon "Edit Comments" at bounding box center [773, 239] width 13 height 13
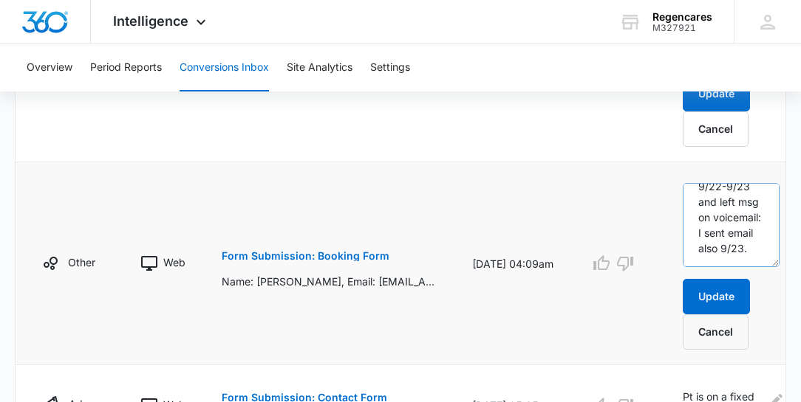
scroll to position [1139, 0]
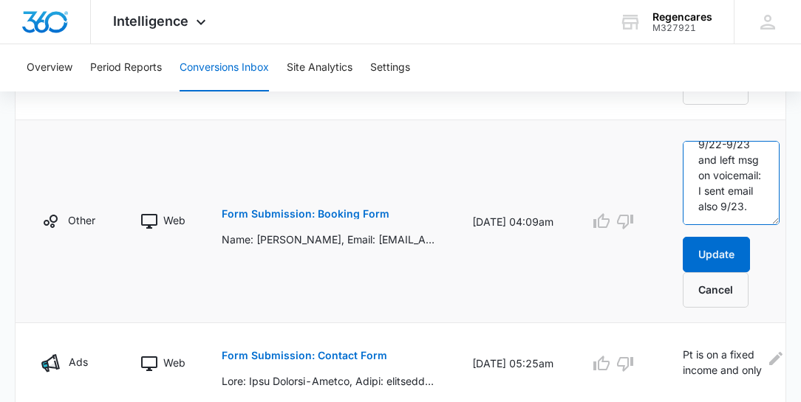
click at [749, 204] on textarea "called Pt 9/22-9/23 and left msg on voicemail: I sent email also 9/23." at bounding box center [730, 183] width 97 height 84
click at [323, 210] on p "Form Submission: Booking Form" at bounding box center [306, 214] width 168 height 10
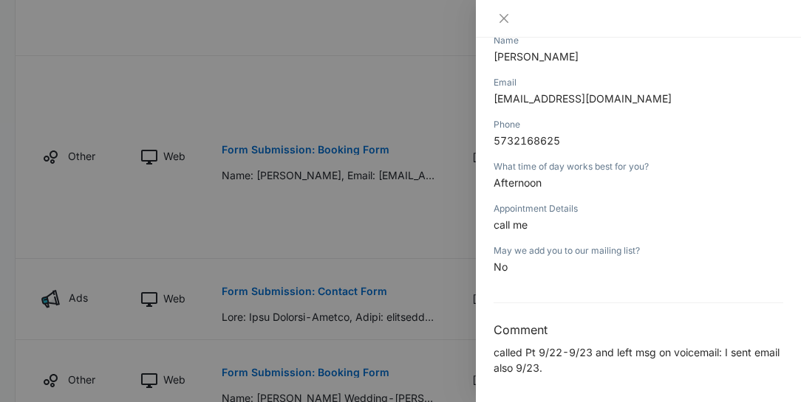
scroll to position [1224, 0]
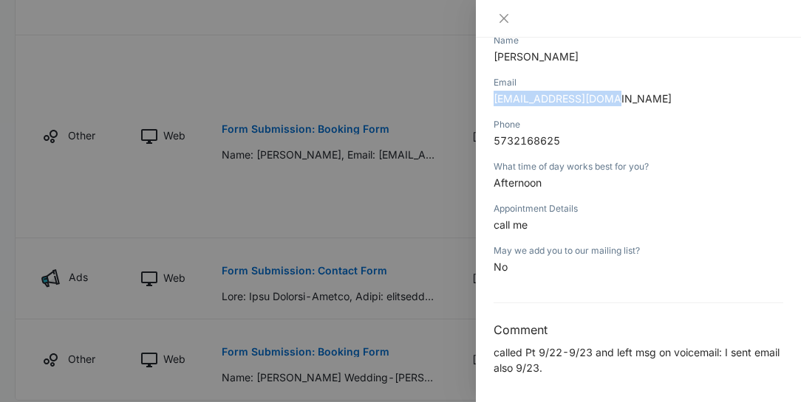
drag, startPoint x: 614, startPoint y: 98, endPoint x: 486, endPoint y: 95, distance: 128.6
click at [486, 95] on div "Form Submission: Booking Form [DATE] 04:09am Type : Web Details Name [PERSON_NA…" at bounding box center [638, 220] width 325 height 365
click at [595, 55] on p "[PERSON_NAME]" at bounding box center [637, 57] width 289 height 16
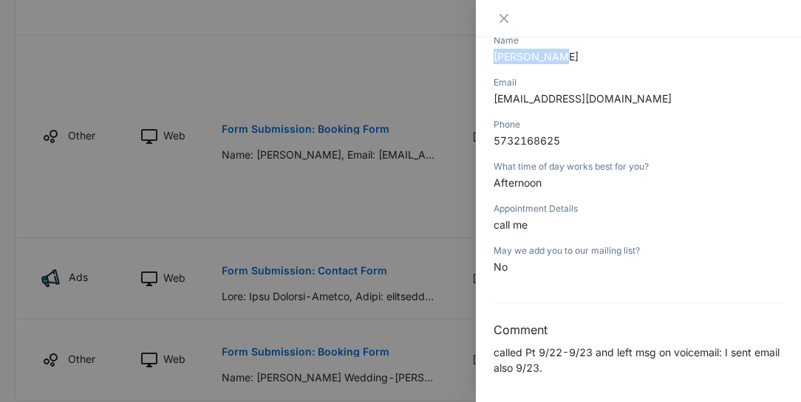
drag, startPoint x: 559, startPoint y: 53, endPoint x: 490, endPoint y: 53, distance: 69.4
click at [490, 53] on div "Form Submission: Booking Form [DATE] 04:09am Type : Web Details Name [PERSON_NA…" at bounding box center [638, 220] width 325 height 365
click at [504, 16] on icon "close" at bounding box center [504, 19] width 12 height 12
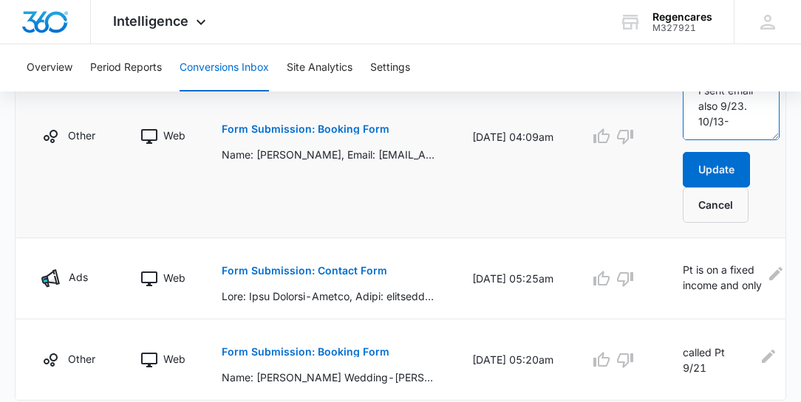
click at [741, 125] on textarea "called Pt 9/22-9/23 and left msg on voicemail: I sent email also 9/23. 10/13-" at bounding box center [730, 98] width 97 height 84
type textarea "called Pt 9/22-9/23 and left msg on voicemail: I sent email also 9/23. 10/13- c…"
click at [716, 165] on button "Update" at bounding box center [715, 169] width 67 height 35
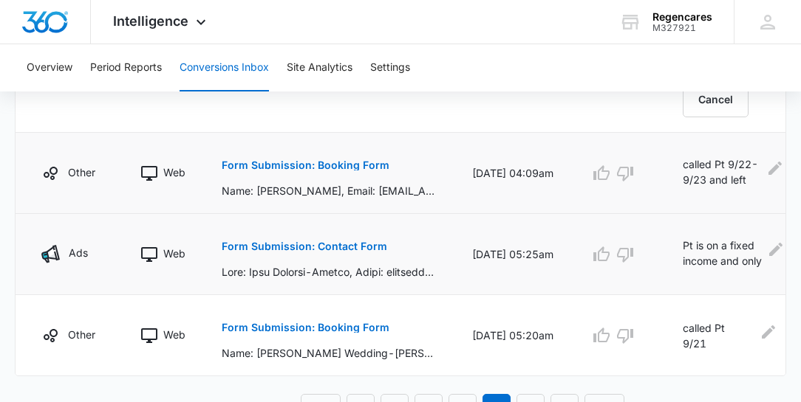
scroll to position [1147, 0]
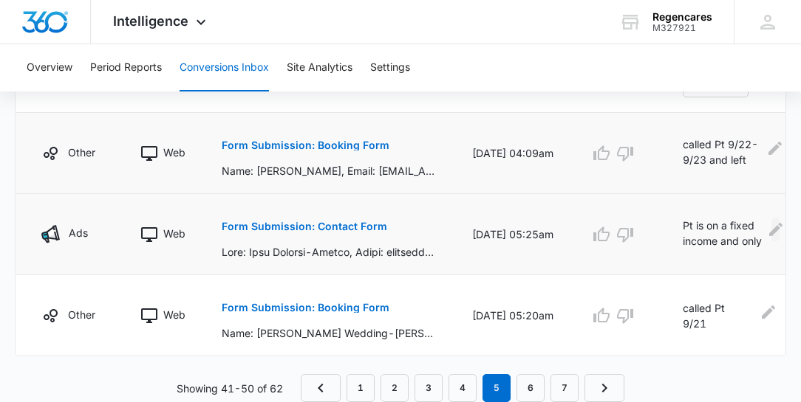
click at [772, 225] on icon "Edit Comments" at bounding box center [775, 229] width 13 height 13
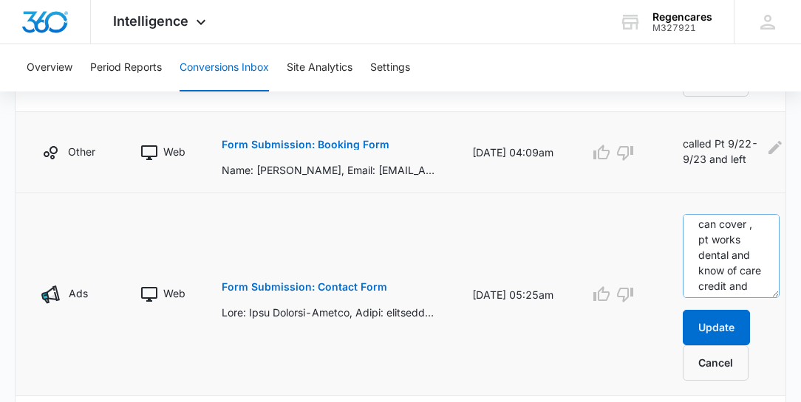
scroll to position [0, 0]
click at [619, 291] on icon "button" at bounding box center [625, 295] width 16 height 15
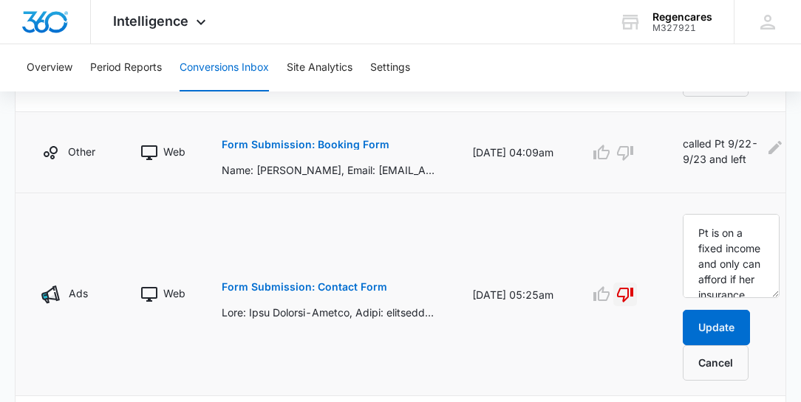
click at [716, 319] on button "Update" at bounding box center [715, 327] width 67 height 35
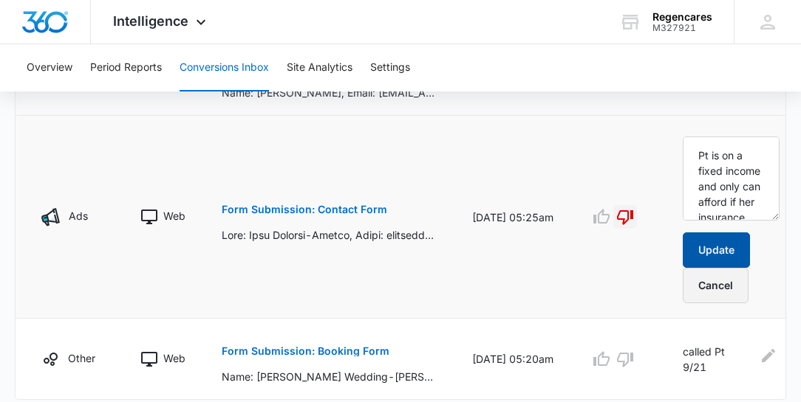
scroll to position [1232, 0]
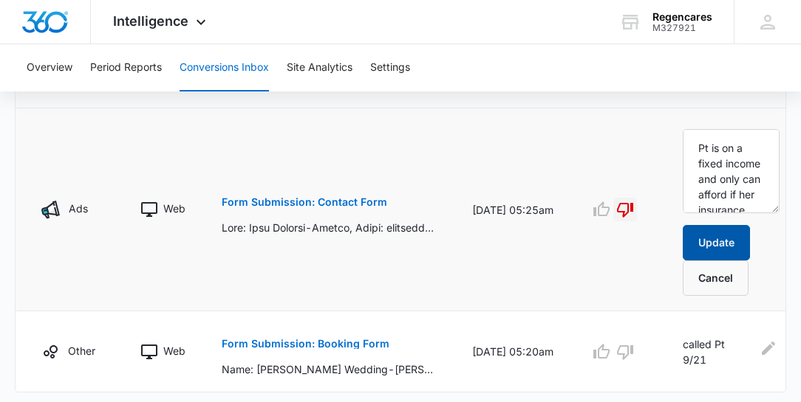
click at [710, 247] on button "Update" at bounding box center [715, 242] width 67 height 35
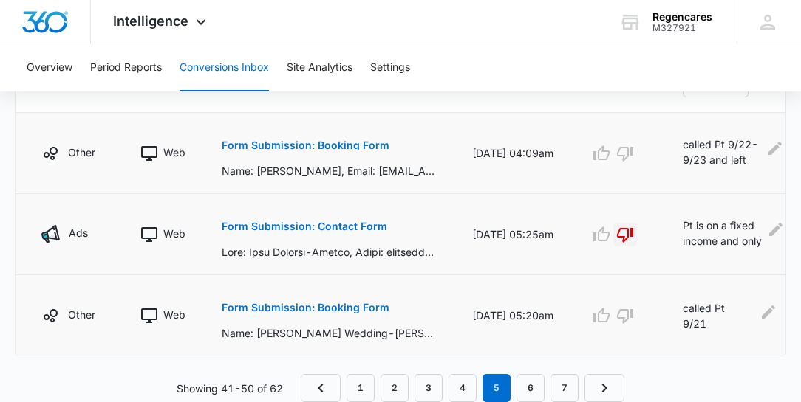
scroll to position [1147, 0]
click at [330, 303] on p "Form Submission: Booking Form" at bounding box center [306, 308] width 168 height 10
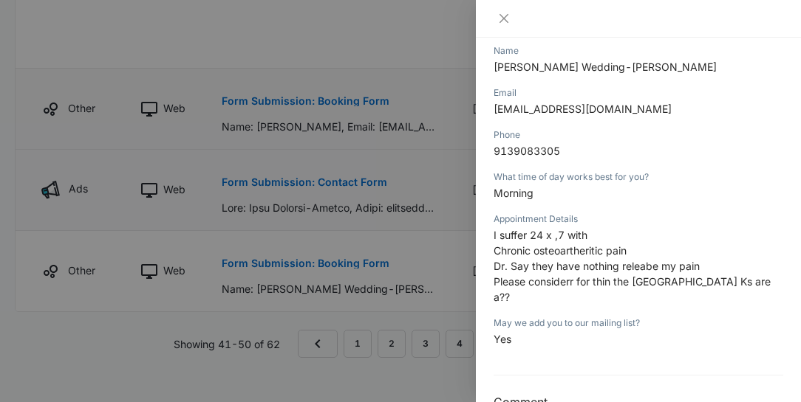
scroll to position [240, 0]
